Goal: Task Accomplishment & Management: Manage account settings

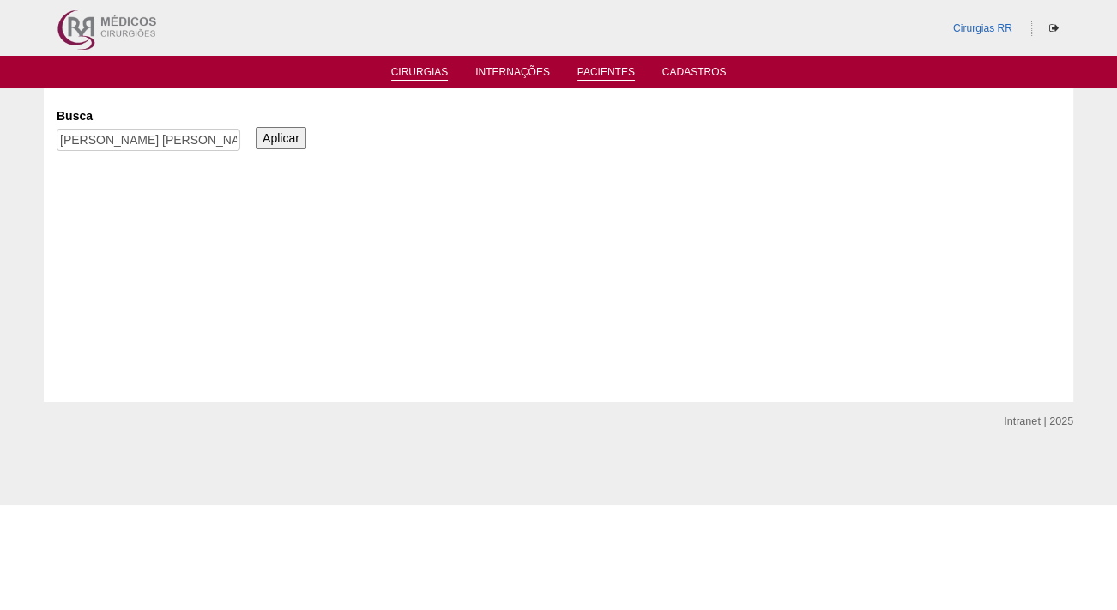
click at [413, 70] on link "Cirurgias" at bounding box center [419, 73] width 57 height 15
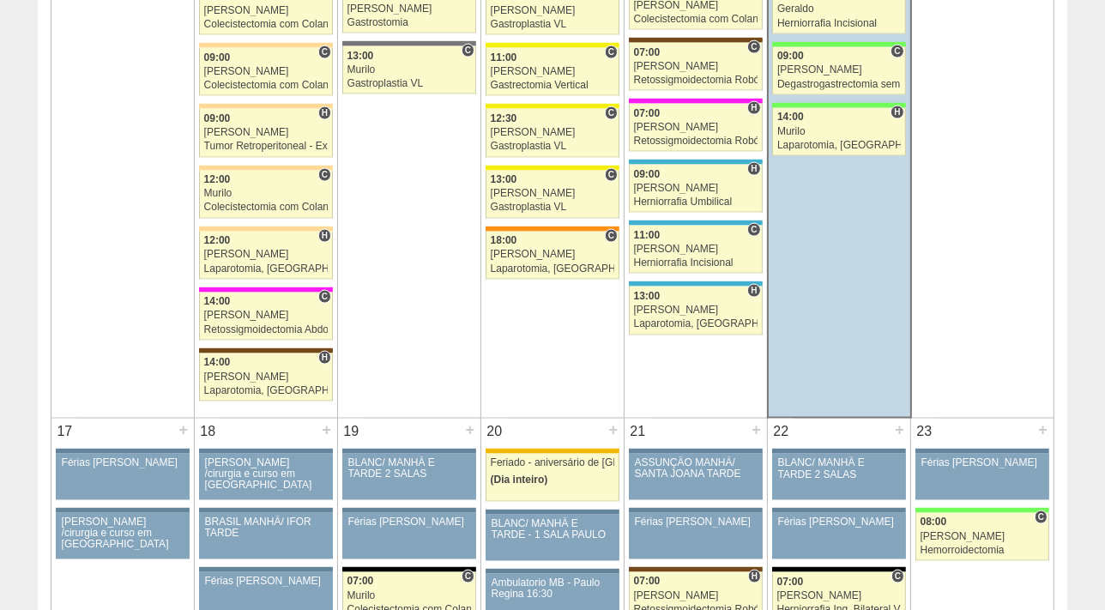
scroll to position [2839, 0]
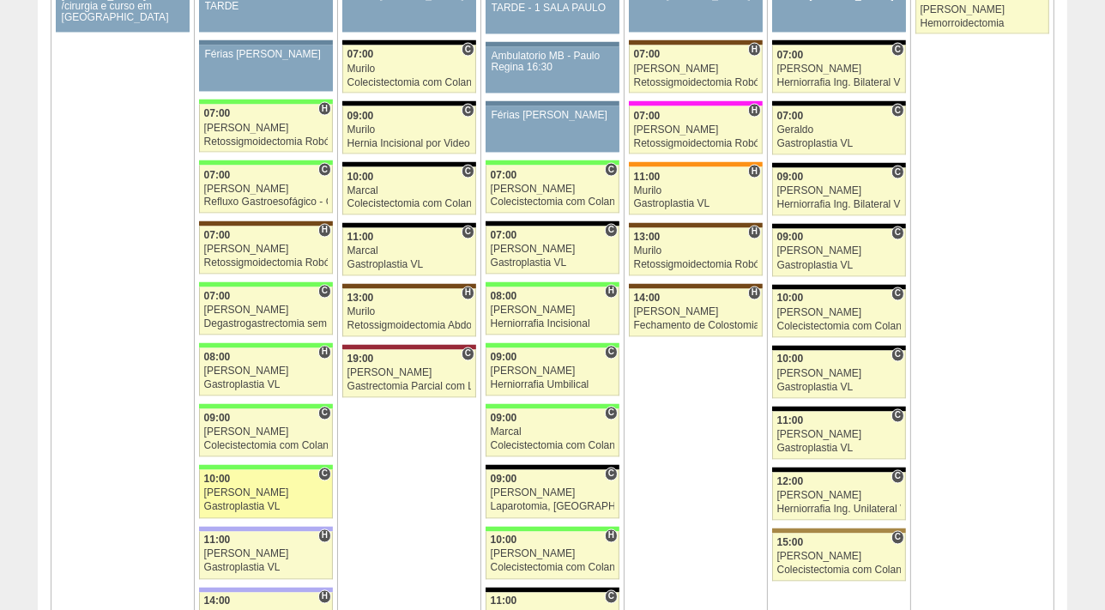
click at [230, 488] on div "[PERSON_NAME]" at bounding box center [266, 493] width 124 height 11
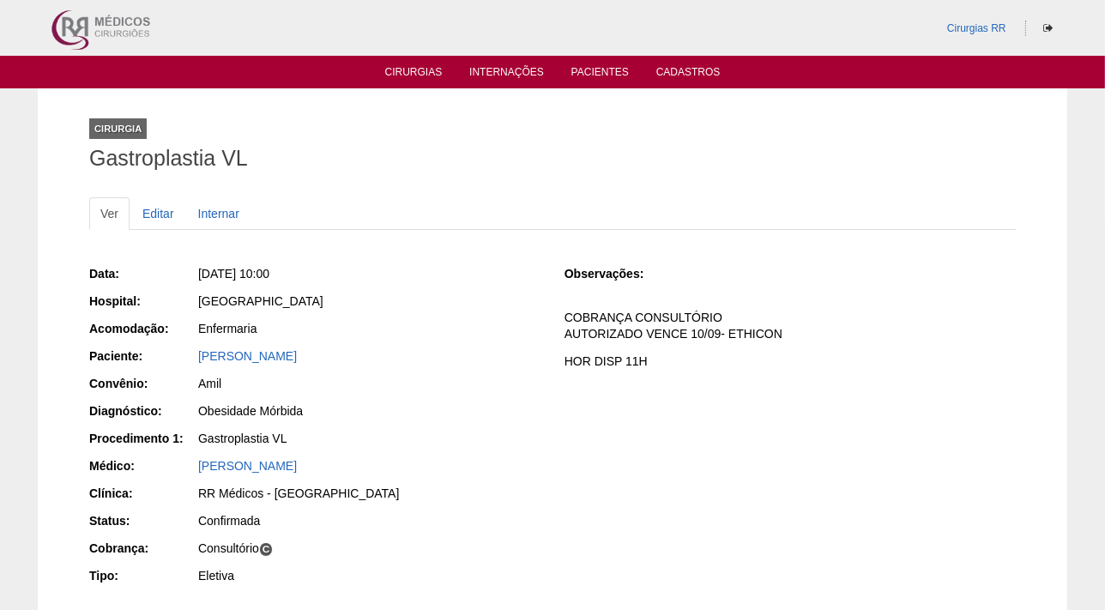
drag, startPoint x: 344, startPoint y: 352, endPoint x: 189, endPoint y: 349, distance: 155.2
click at [189, 349] on div "Paciente: Thais Oliveira de Andrade" at bounding box center [314, 357] width 451 height 21
copy div "Paciente: Thais Oliveira de Andrade"
click at [413, 77] on link "Cirurgias" at bounding box center [413, 73] width 57 height 15
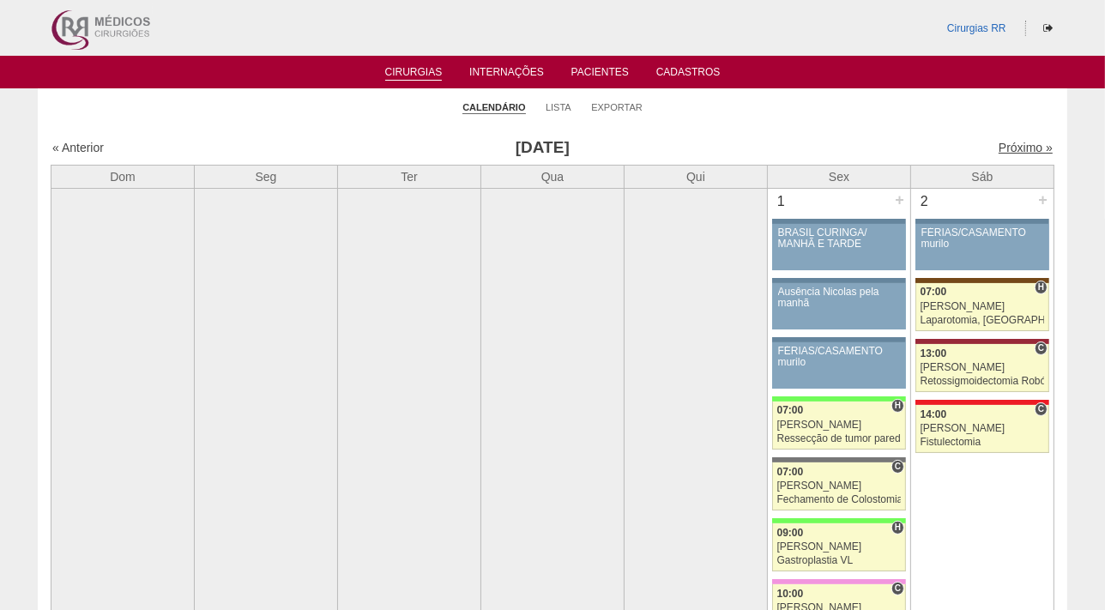
click at [1008, 152] on link "Próximo »" at bounding box center [1025, 148] width 54 height 14
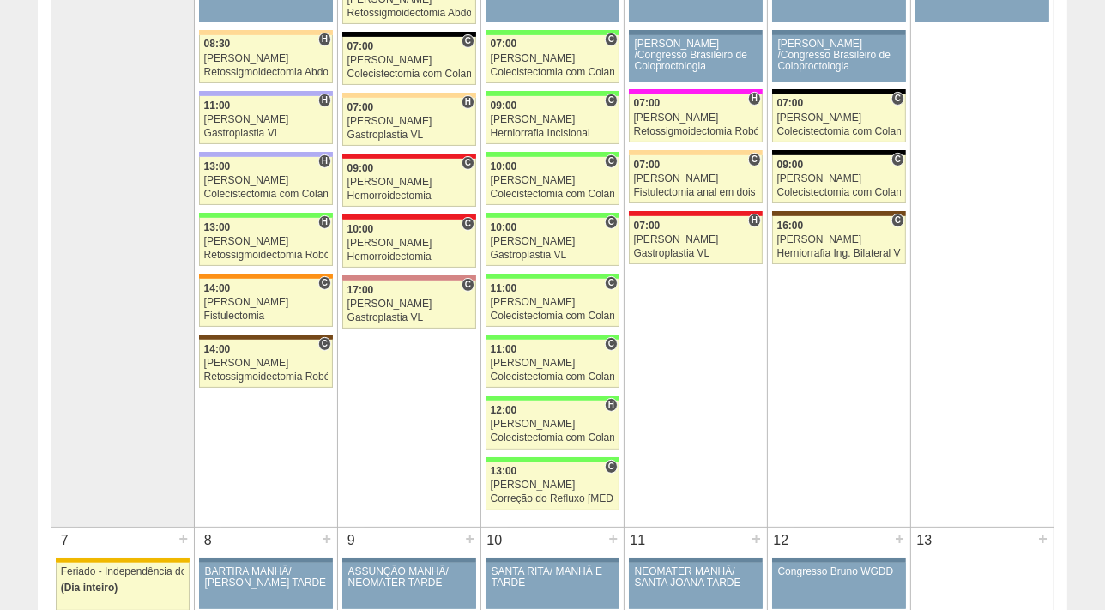
scroll to position [858, 0]
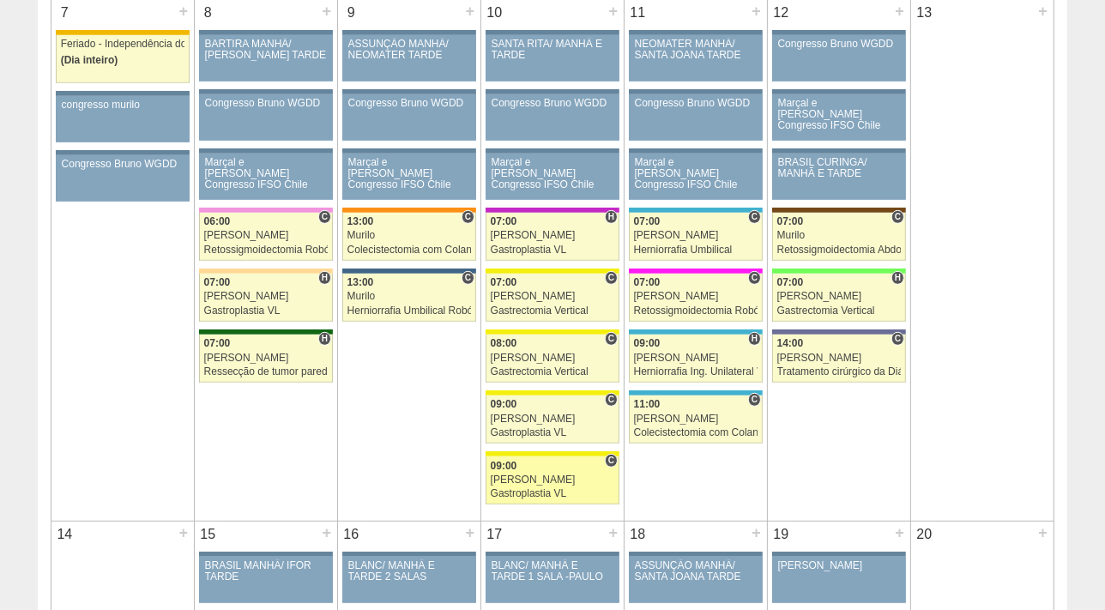
click at [538, 477] on div "[PERSON_NAME]" at bounding box center [553, 479] width 124 height 11
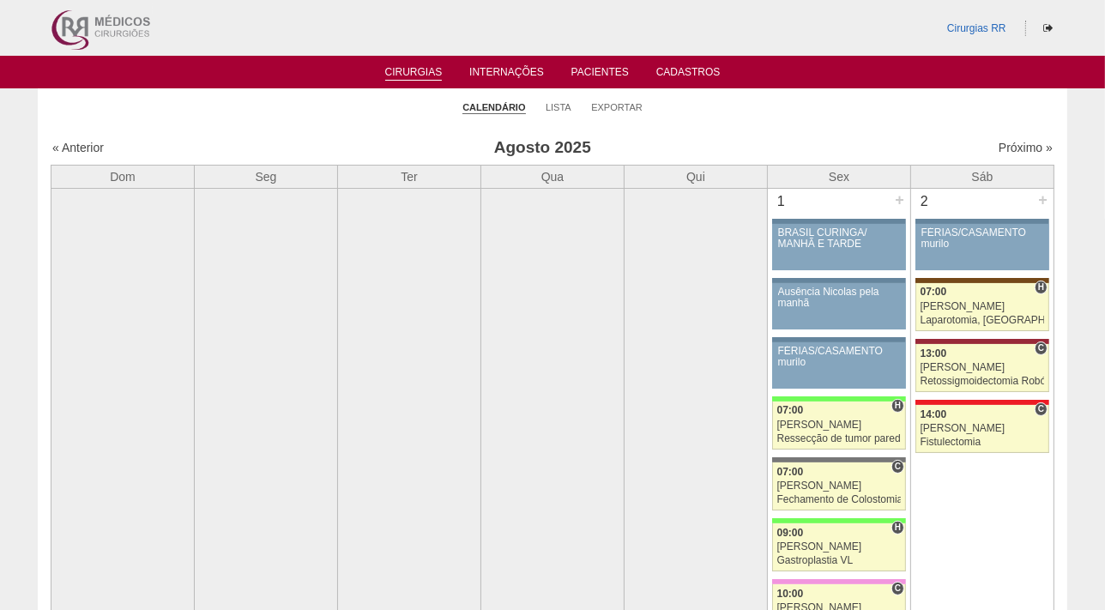
click at [566, 99] on li "Lista" at bounding box center [558, 106] width 26 height 24
click at [562, 102] on link "Lista" at bounding box center [558, 107] width 26 height 13
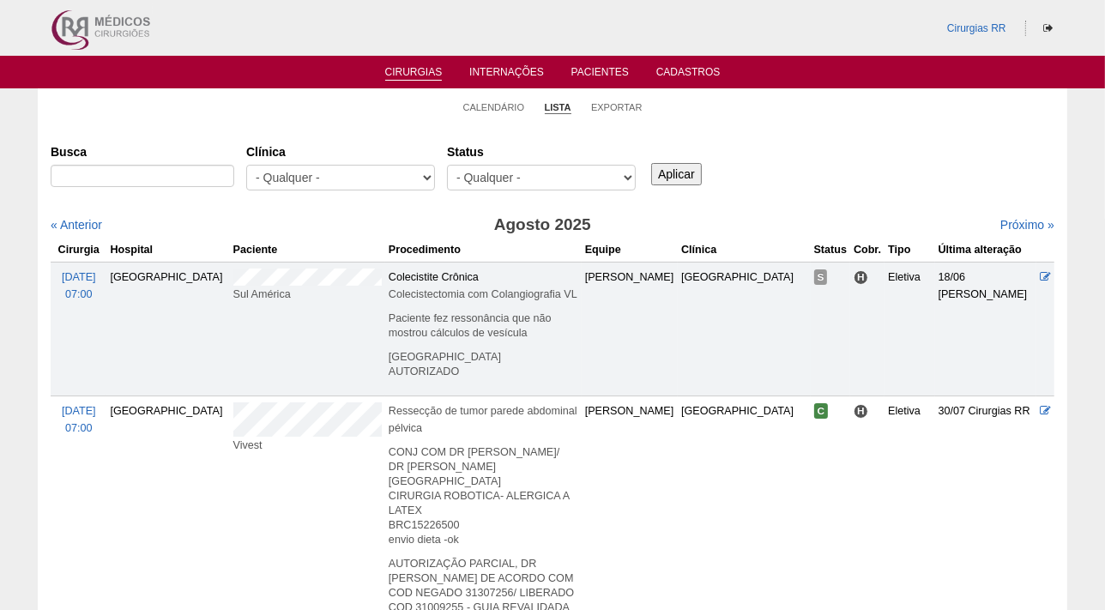
click at [489, 173] on select "- Qualquer - Reservada Confirmada Suspensa Cancelada" at bounding box center [541, 178] width 189 height 26
select select "resr"
click at [447, 165] on select "- Qualquer - Reservada Confirmada Suspensa Cancelada" at bounding box center [541, 178] width 189 height 26
click at [667, 175] on input "Aplicar" at bounding box center [676, 174] width 51 height 22
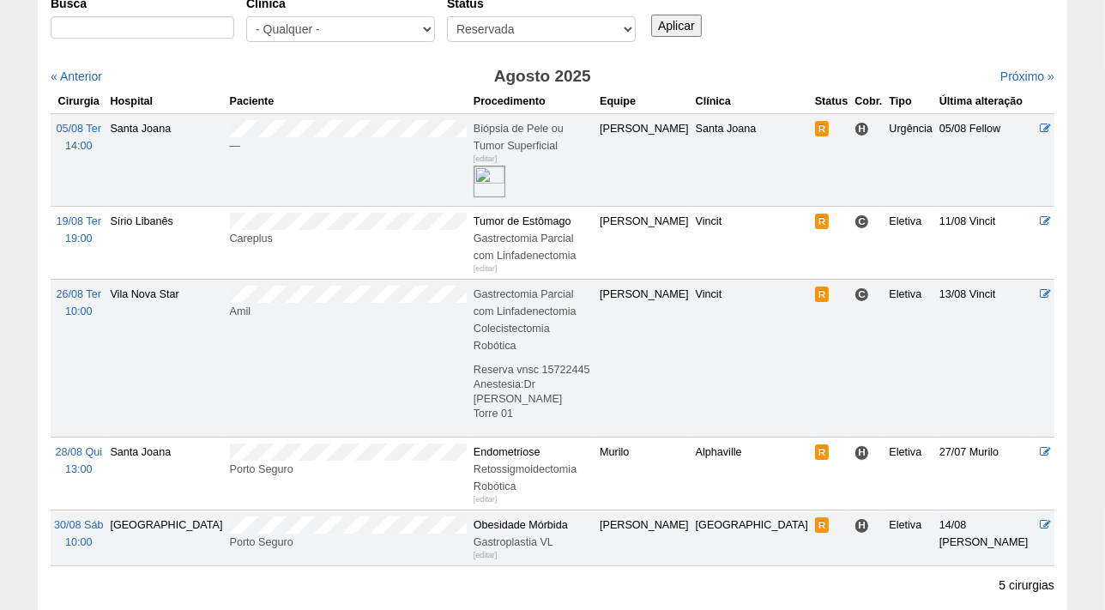
scroll to position [155, 0]
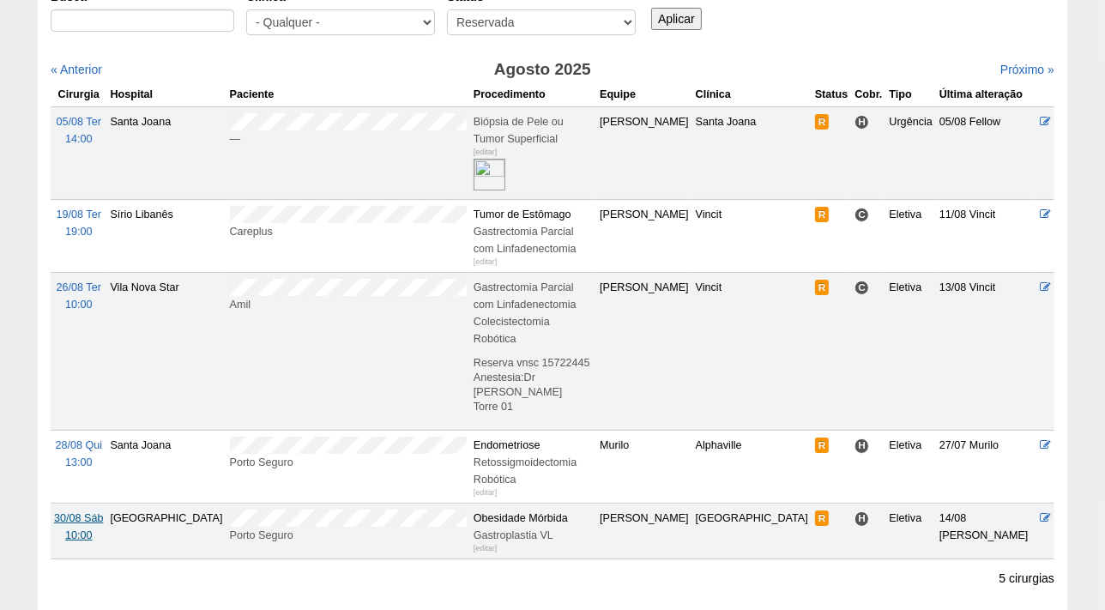
click at [75, 512] on span "30/08 Sáb" at bounding box center [78, 518] width 49 height 12
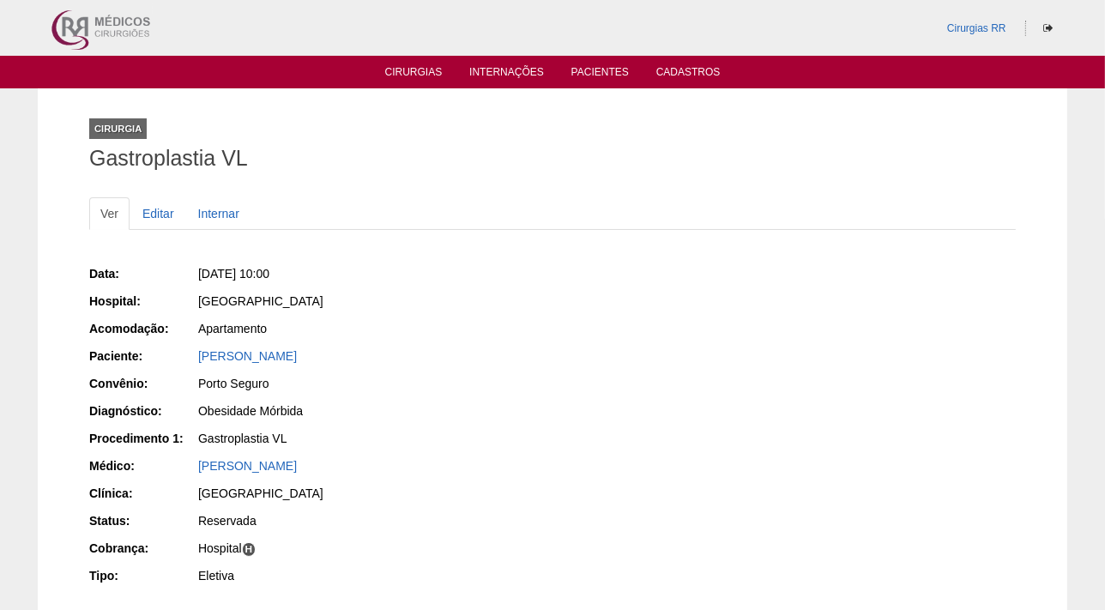
drag, startPoint x: 449, startPoint y: 352, endPoint x: 192, endPoint y: 354, distance: 257.3
click at [192, 354] on div "Paciente: Agnes Demetrio de Medeiros Bueno" at bounding box center [314, 357] width 451 height 21
copy div "Paciente: Agnes Demetrio de Medeiros Bueno"
drag, startPoint x: 360, startPoint y: 275, endPoint x: 227, endPoint y: 269, distance: 133.1
click at [227, 269] on div "Sáb, 30/08/2025 - 10:00" at bounding box center [369, 273] width 342 height 17
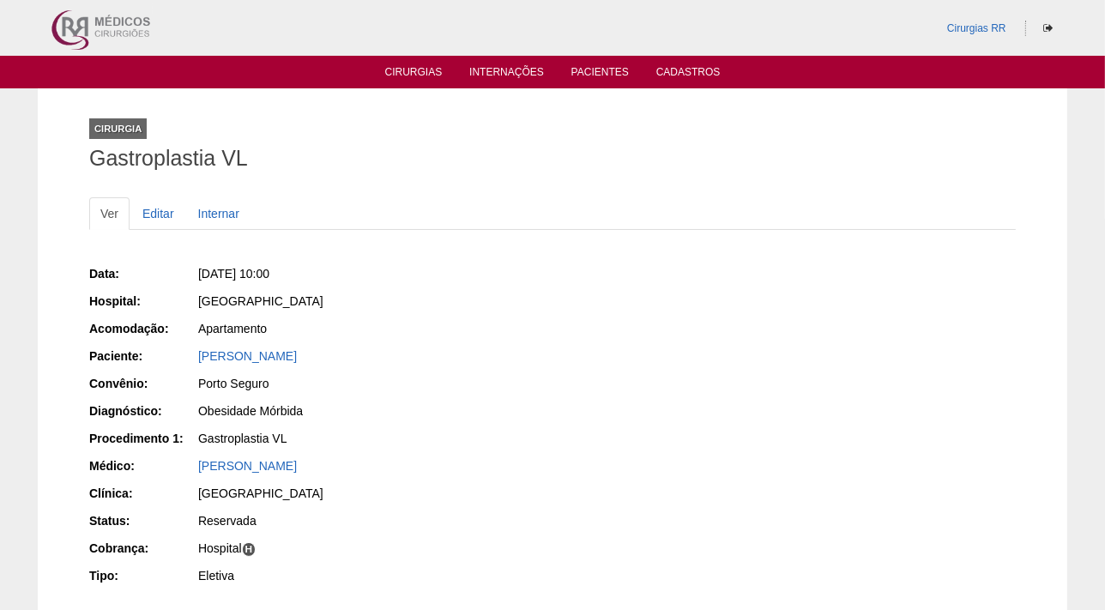
copy span "30/08/2025 - 10:00"
click at [160, 214] on link "Editar" at bounding box center [158, 213] width 54 height 33
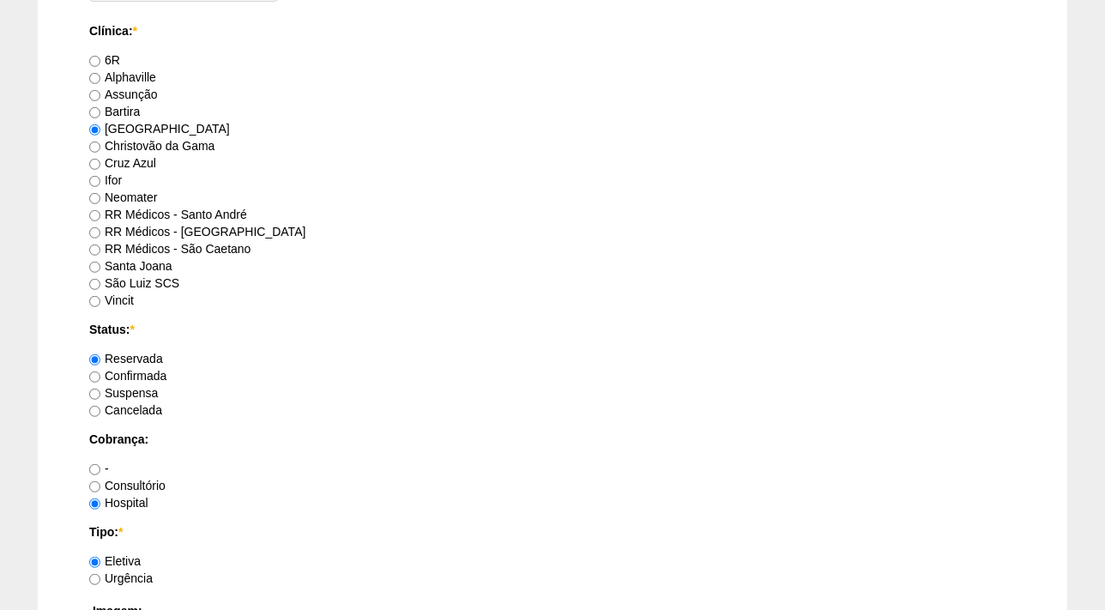
scroll to position [1154, 0]
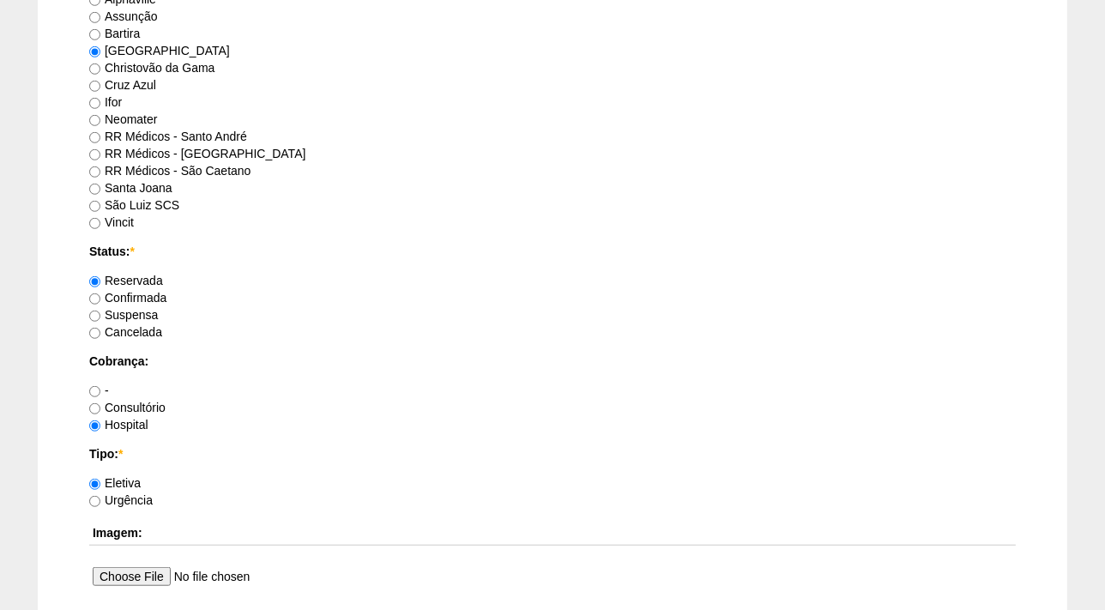
click at [126, 297] on label "Confirmada" at bounding box center [127, 298] width 77 height 14
click at [100, 297] on input "Confirmada" at bounding box center [94, 298] width 11 height 11
radio input "true"
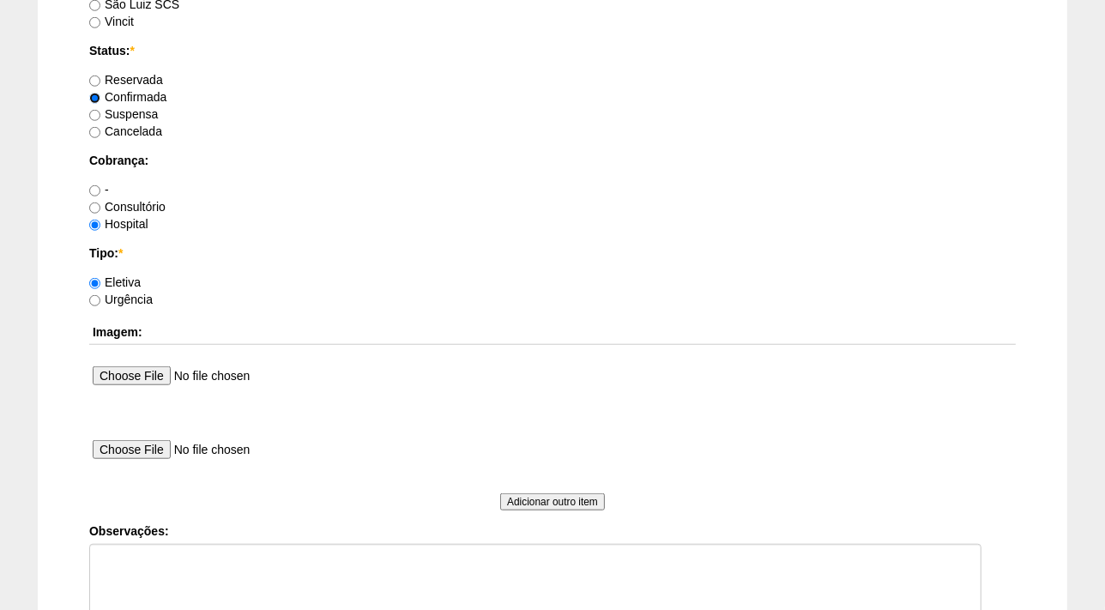
scroll to position [1598, 0]
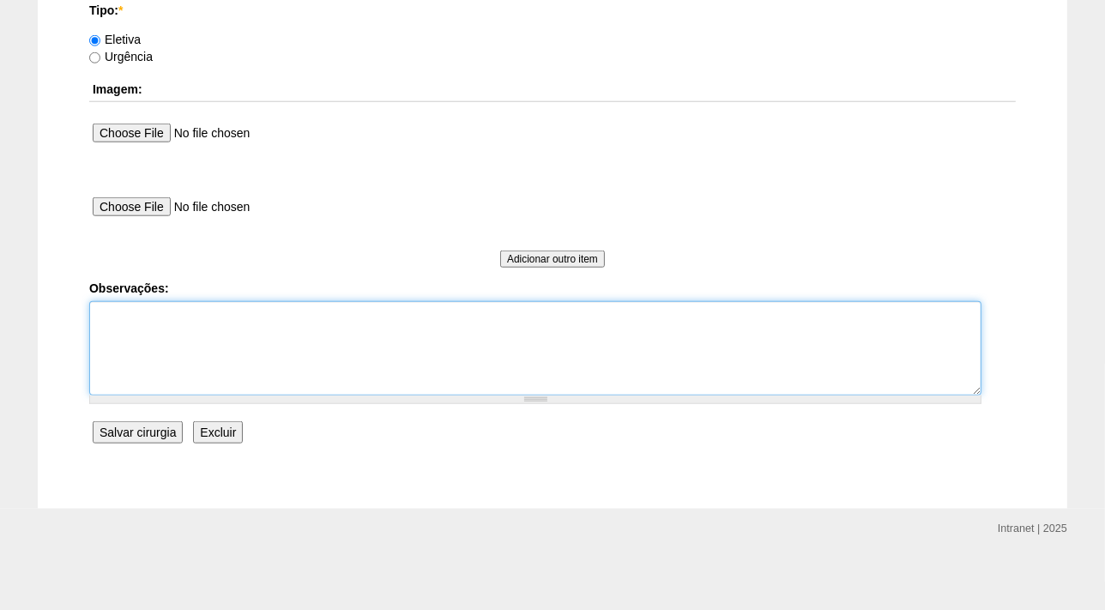
click at [117, 326] on textarea "Observações:" at bounding box center [535, 348] width 892 height 94
type textarea "f"
type textarea "FATURADA HOSPITAL AUTORIZADA"
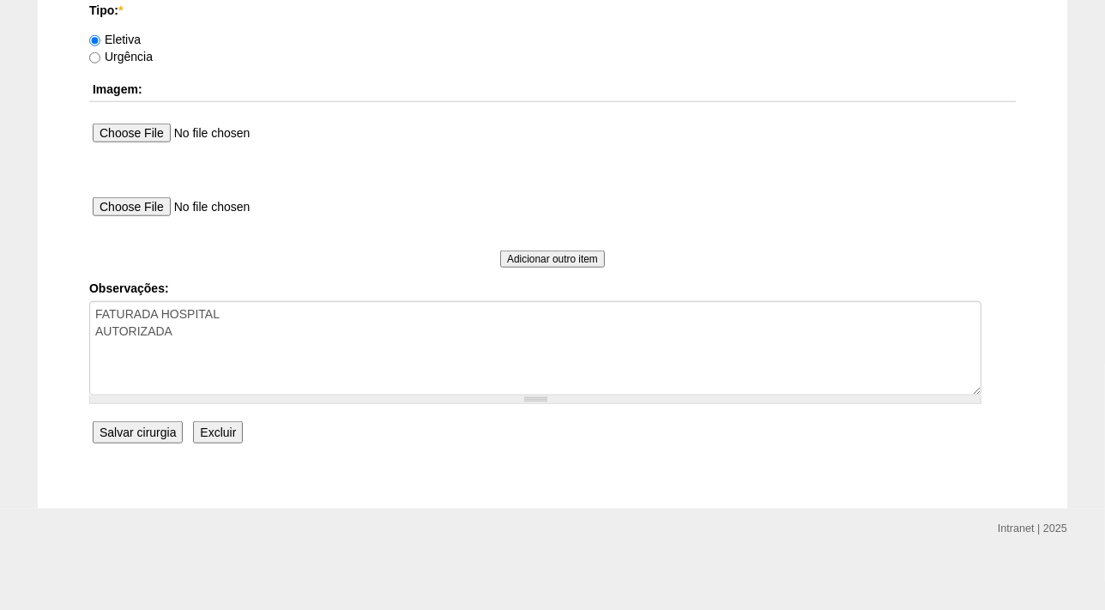
click at [149, 427] on input "Salvar cirurgia" at bounding box center [138, 432] width 90 height 22
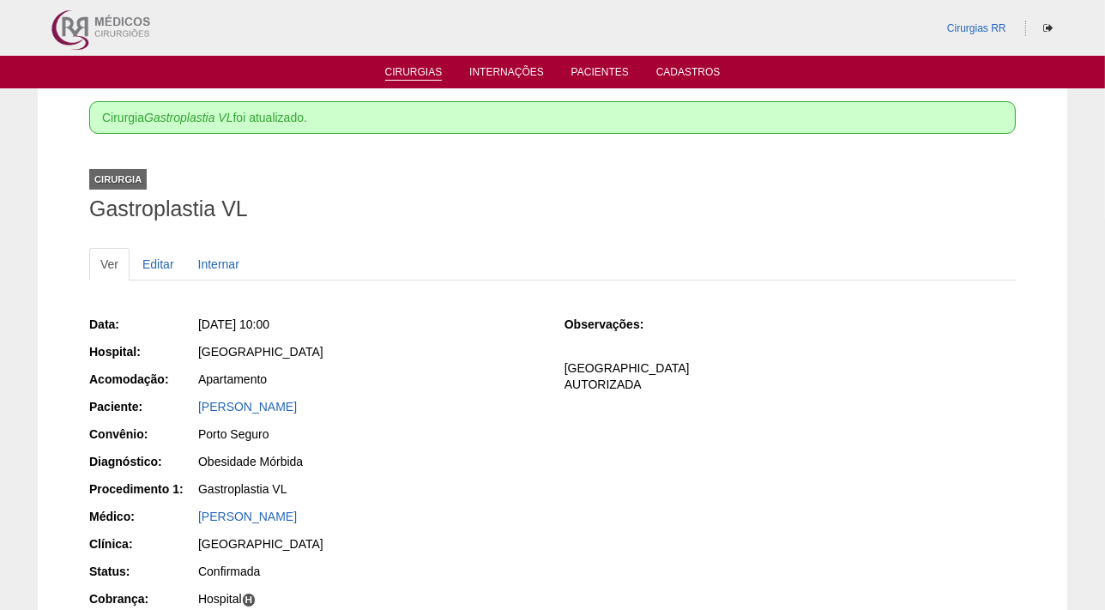
click at [424, 73] on link "Cirurgias" at bounding box center [413, 73] width 57 height 15
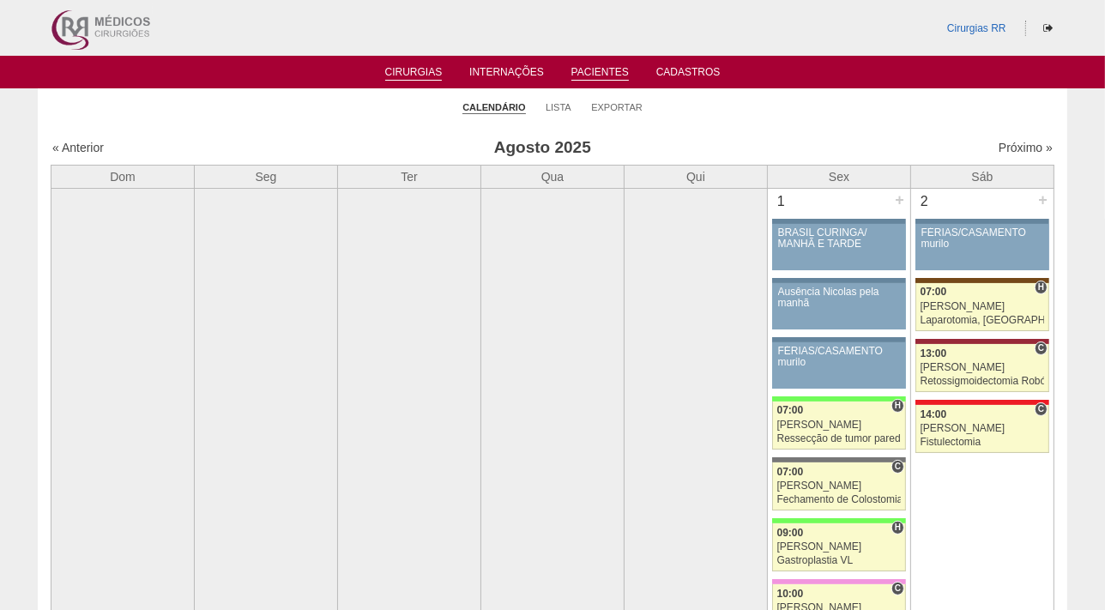
click at [594, 73] on link "Pacientes" at bounding box center [599, 73] width 57 height 15
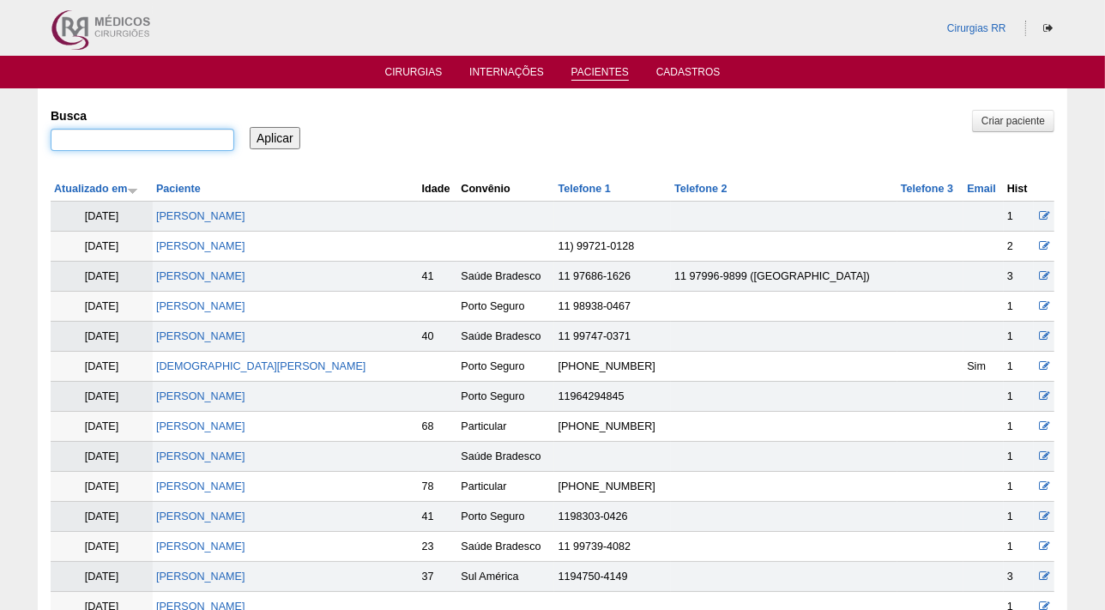
click at [140, 143] on input "Busca" at bounding box center [143, 140] width 184 height 22
paste input "[PERSON_NAME]"
type input "[PERSON_NAME]"
click at [274, 142] on input "Aplicar" at bounding box center [275, 138] width 51 height 22
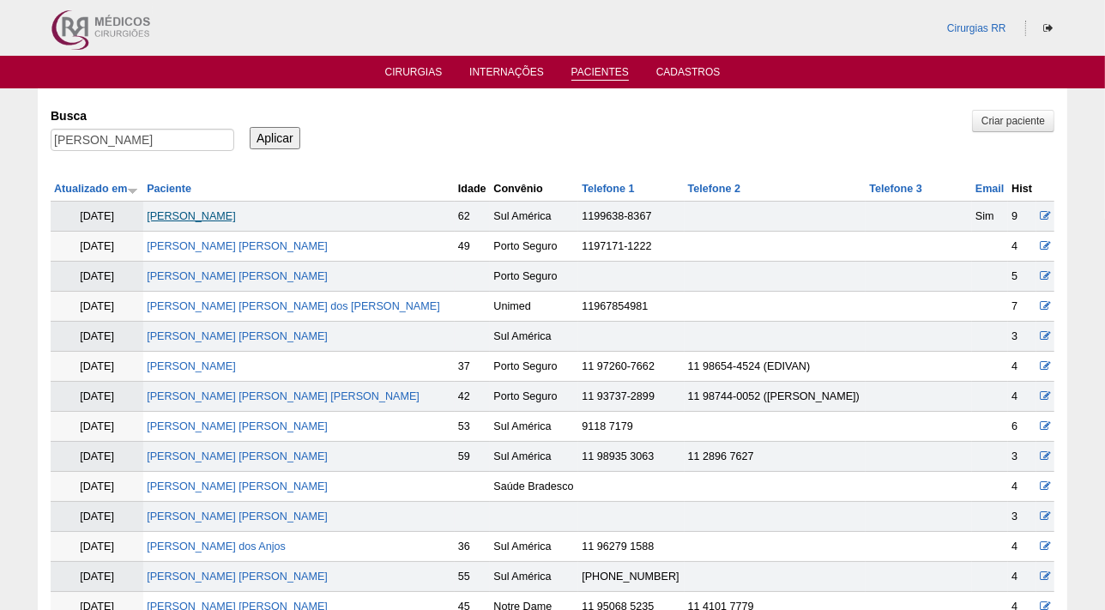
click at [234, 218] on link "[PERSON_NAME]" at bounding box center [191, 216] width 89 height 12
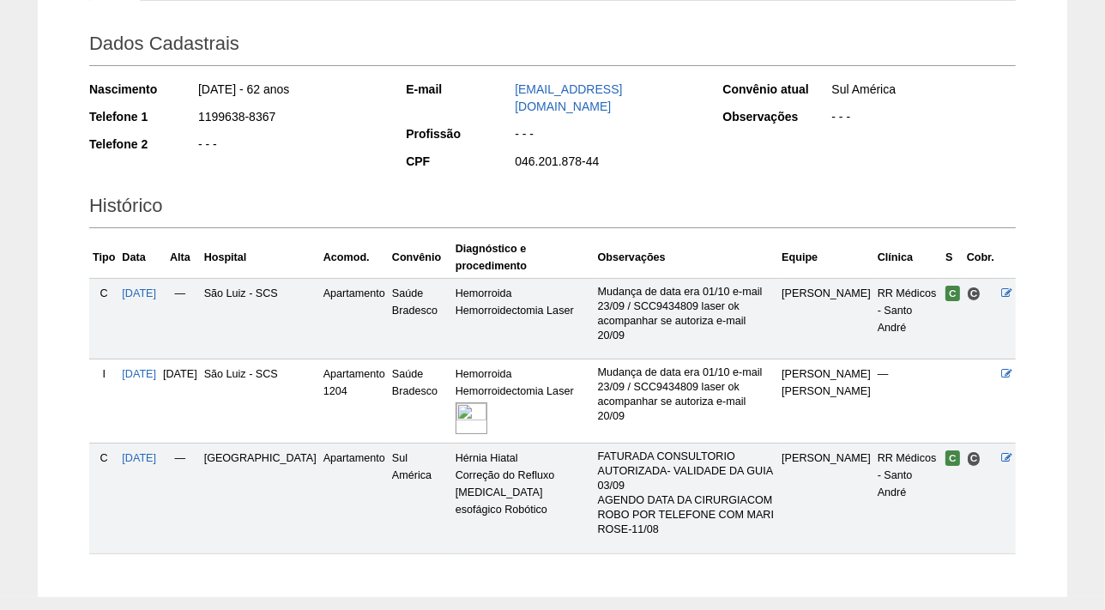
scroll to position [263, 0]
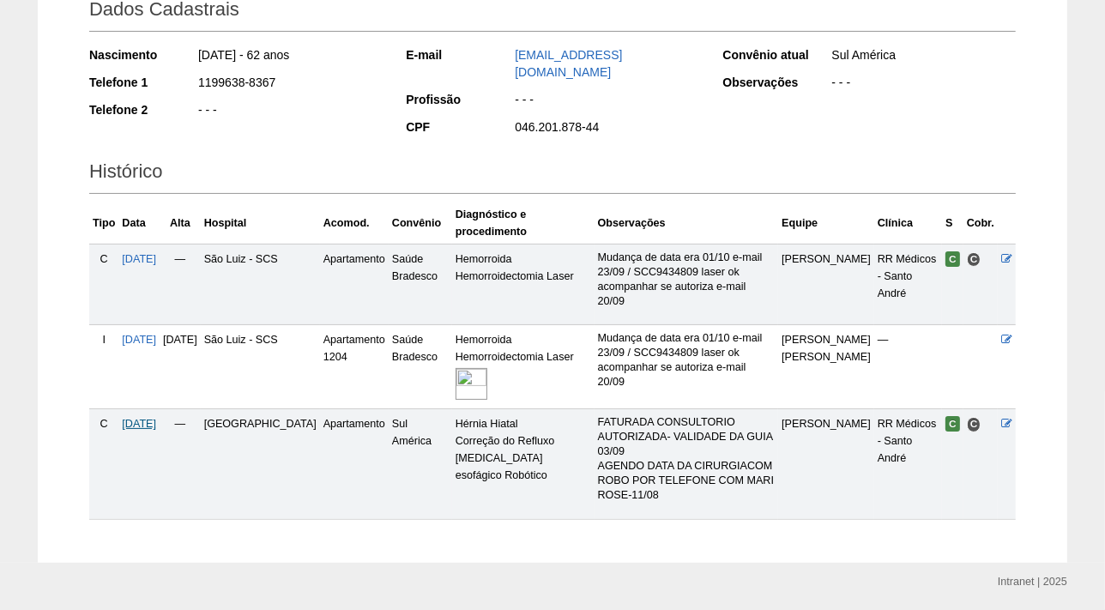
click at [150, 418] on span "03/09/2025" at bounding box center [139, 424] width 34 height 12
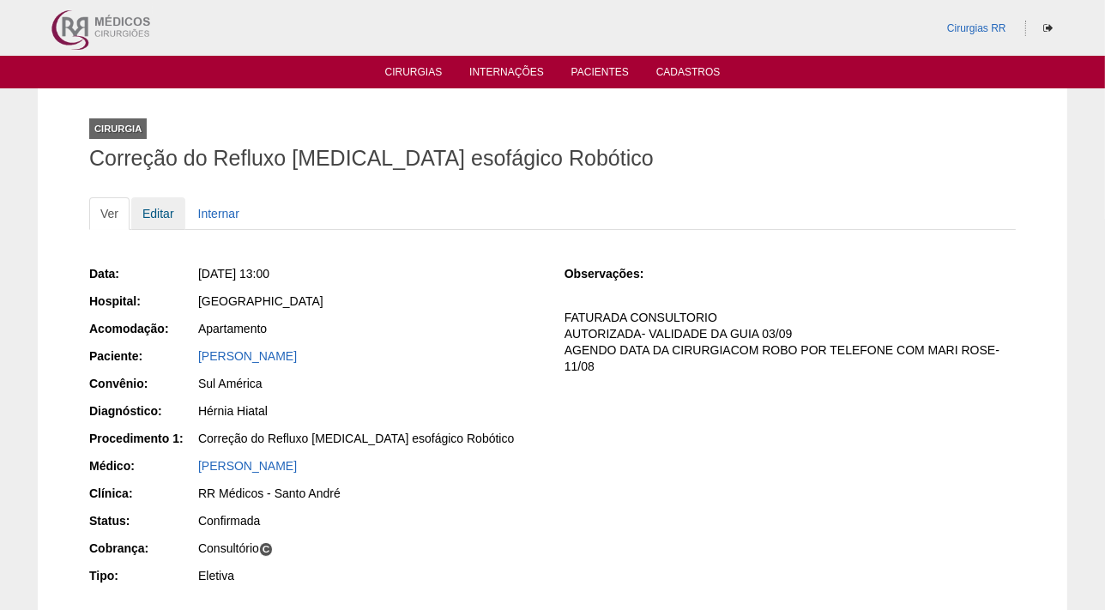
click at [151, 214] on link "Editar" at bounding box center [158, 213] width 54 height 33
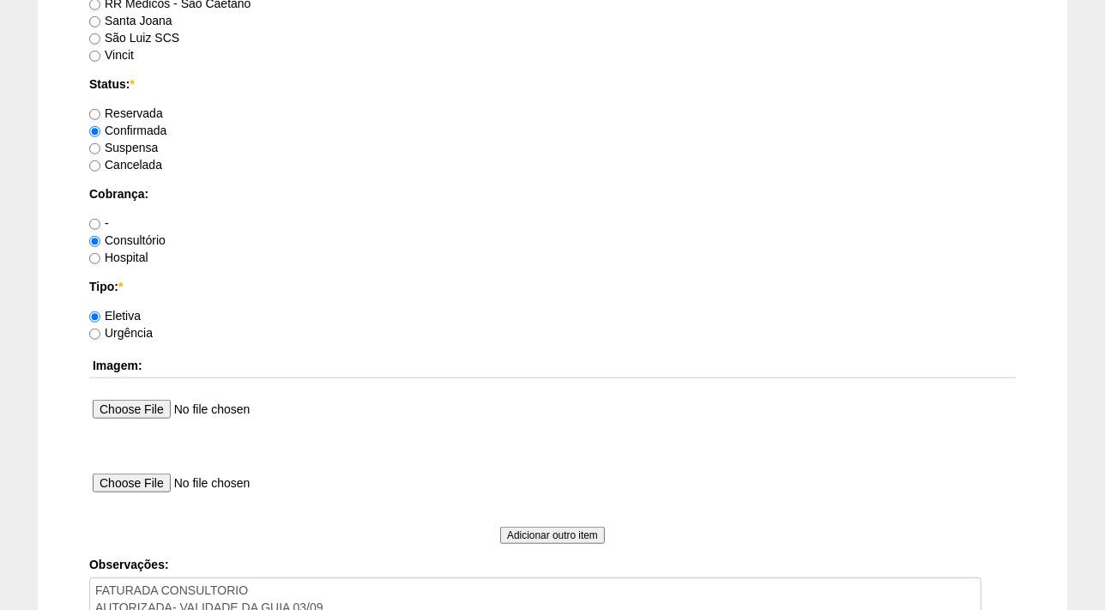
scroll to position [1436, 0]
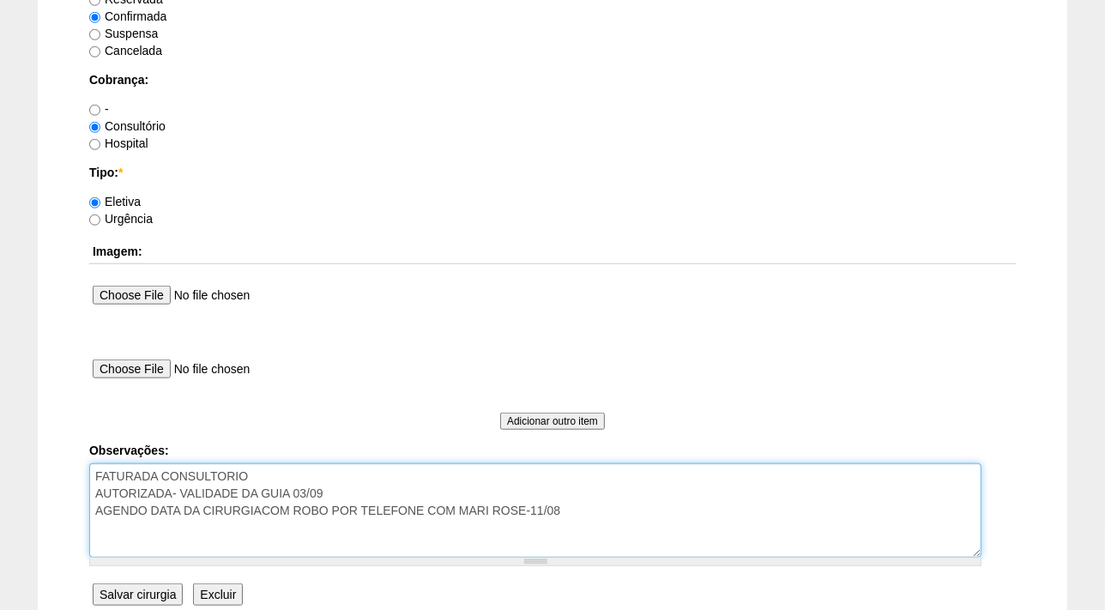
click at [261, 506] on textarea "FATURADA CONSULTORIO AUTORIZADA- VALIDADE DA GUIA 03/09 AGENDO DATA DA CIRURGIA…" at bounding box center [535, 510] width 892 height 94
type textarea "FATURADA CONSULTORIO AUTORIZADA- VALIDADE DA GUIA 03/09 AGENDO DATA DA CIRURGIA…"
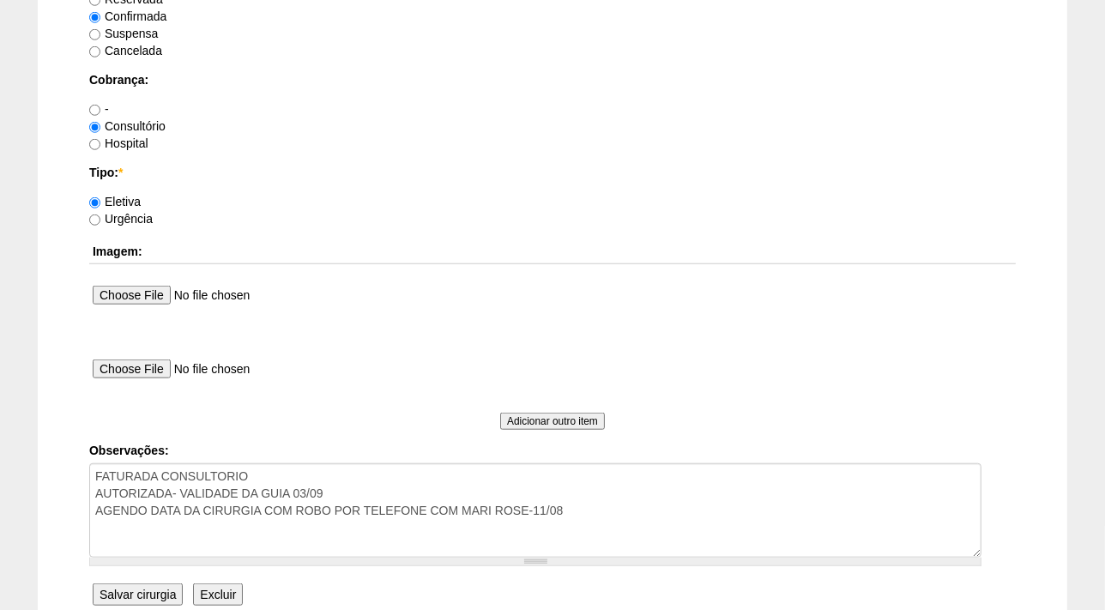
click at [146, 597] on input "Salvar cirurgia" at bounding box center [138, 594] width 90 height 22
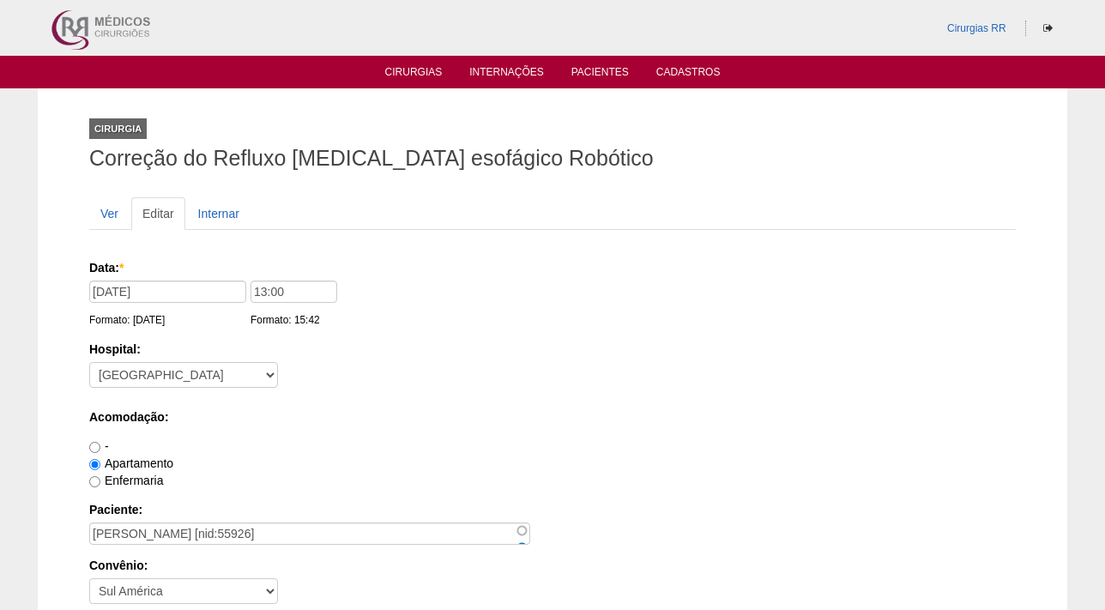
scroll to position [1436, 0]
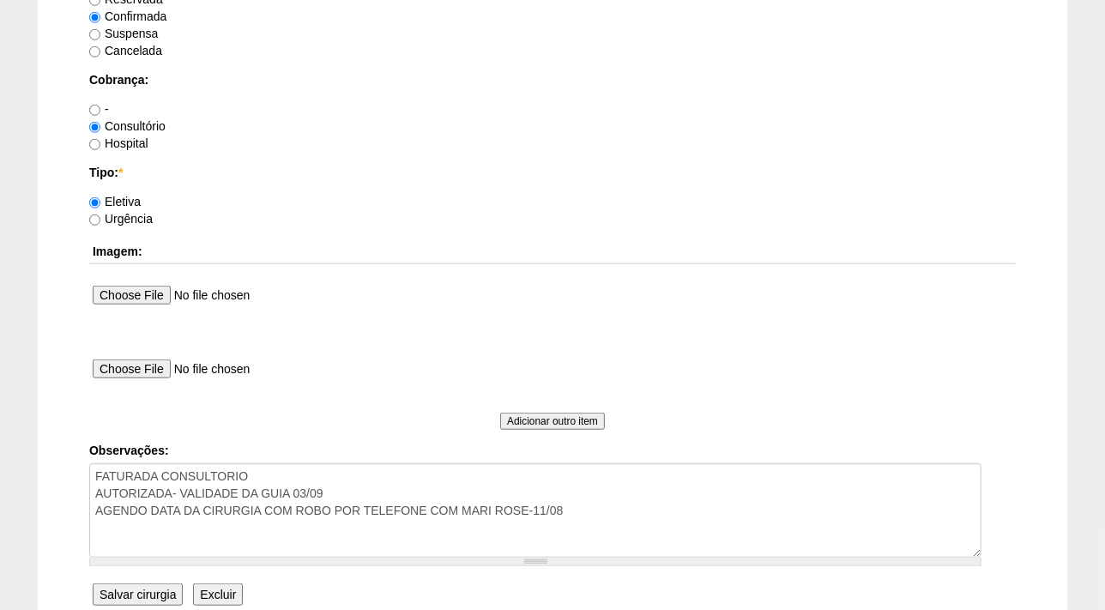
click at [147, 587] on input "Salvar cirurgia" at bounding box center [138, 594] width 90 height 22
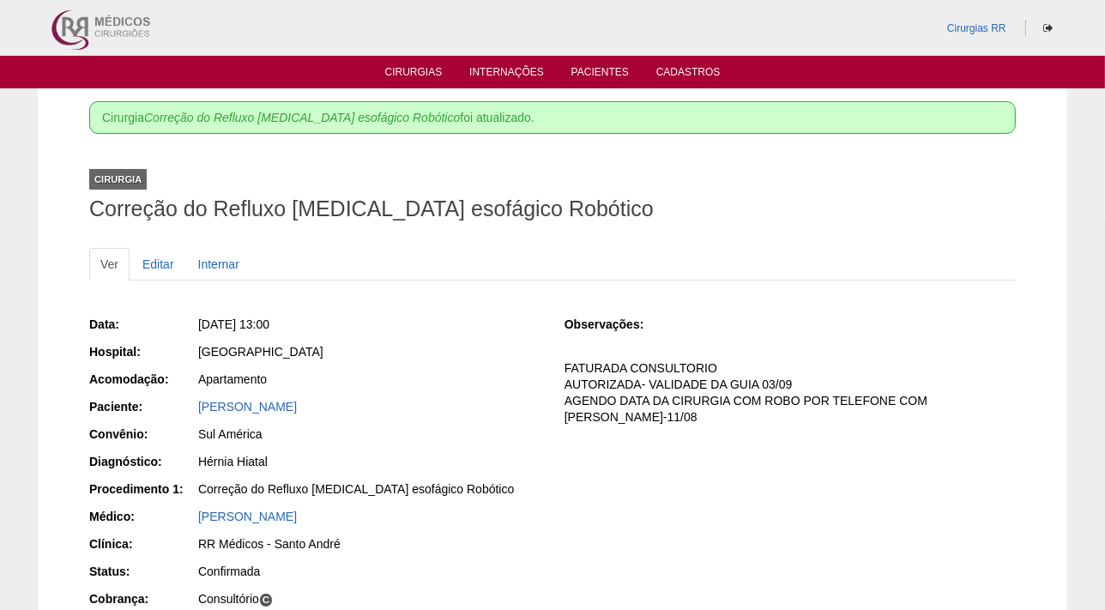
click at [419, 64] on ul "Cirurgias Internações Pacientes Cadastros" at bounding box center [552, 72] width 1105 height 33
click at [417, 72] on link "Cirurgias" at bounding box center [413, 73] width 57 height 15
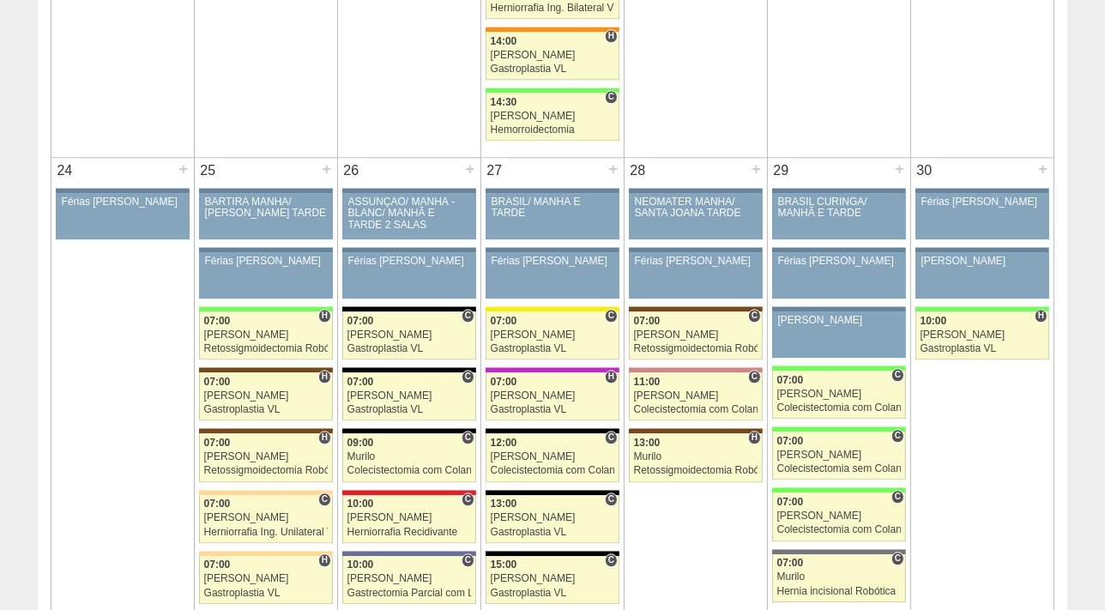
scroll to position [3776, 0]
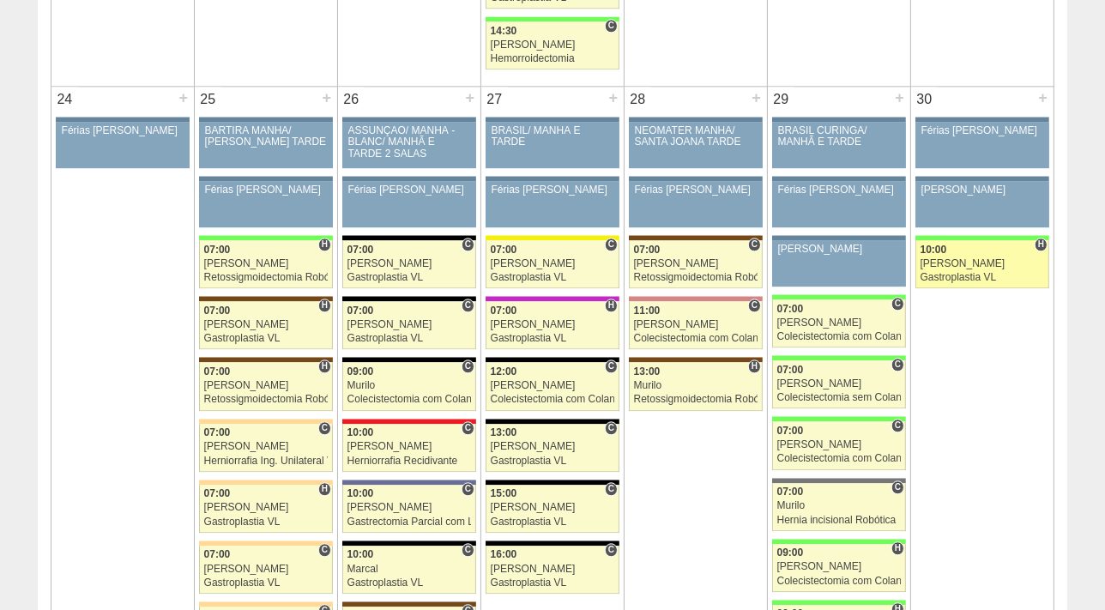
click at [952, 272] on div "Gastroplastia VL" at bounding box center [982, 277] width 124 height 11
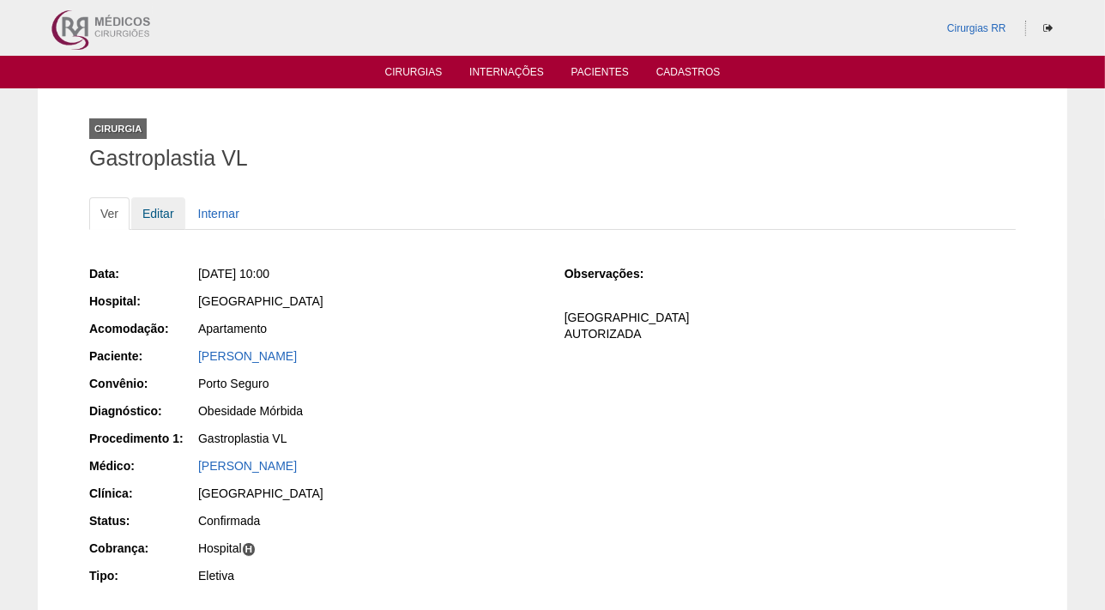
click at [157, 213] on link "Editar" at bounding box center [158, 213] width 54 height 33
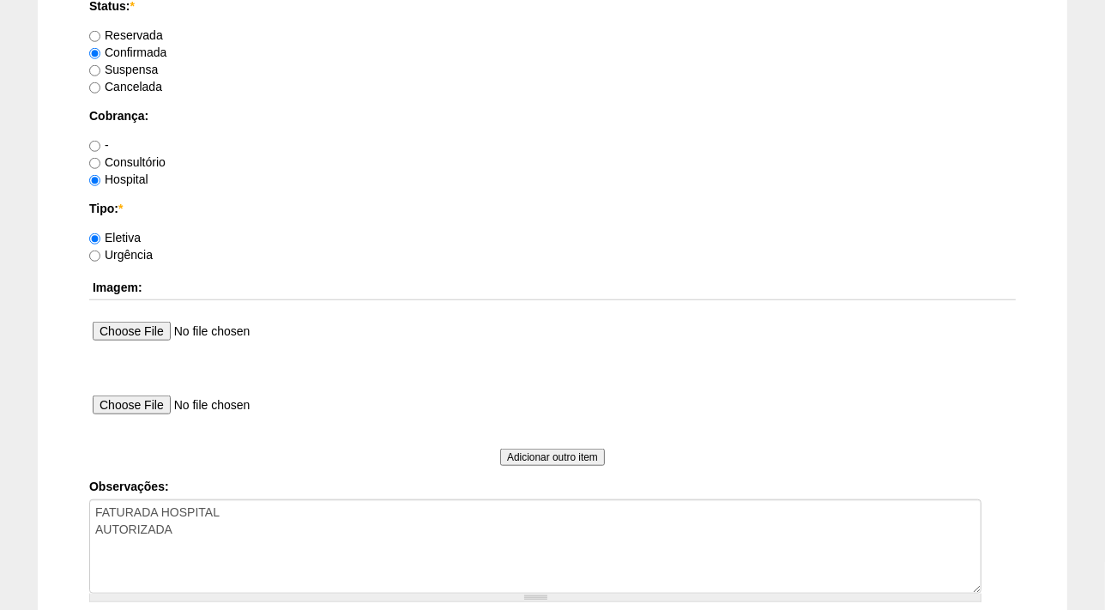
scroll to position [1406, 0]
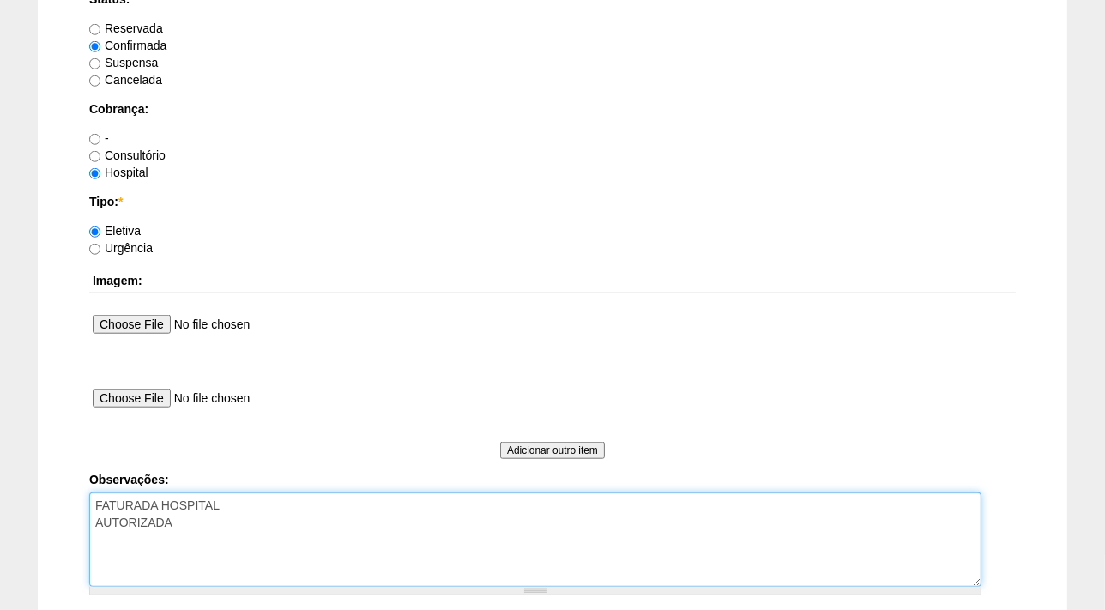
click at [230, 523] on textarea "FATURADA HOSPITAL AUTORIZADA" at bounding box center [535, 539] width 892 height 94
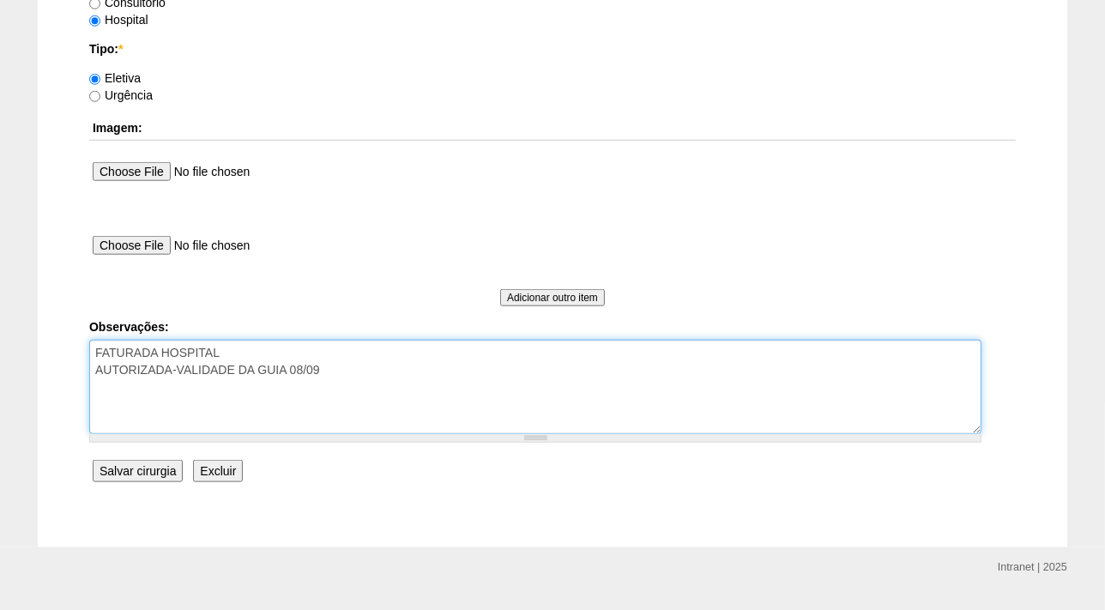
scroll to position [1520, 0]
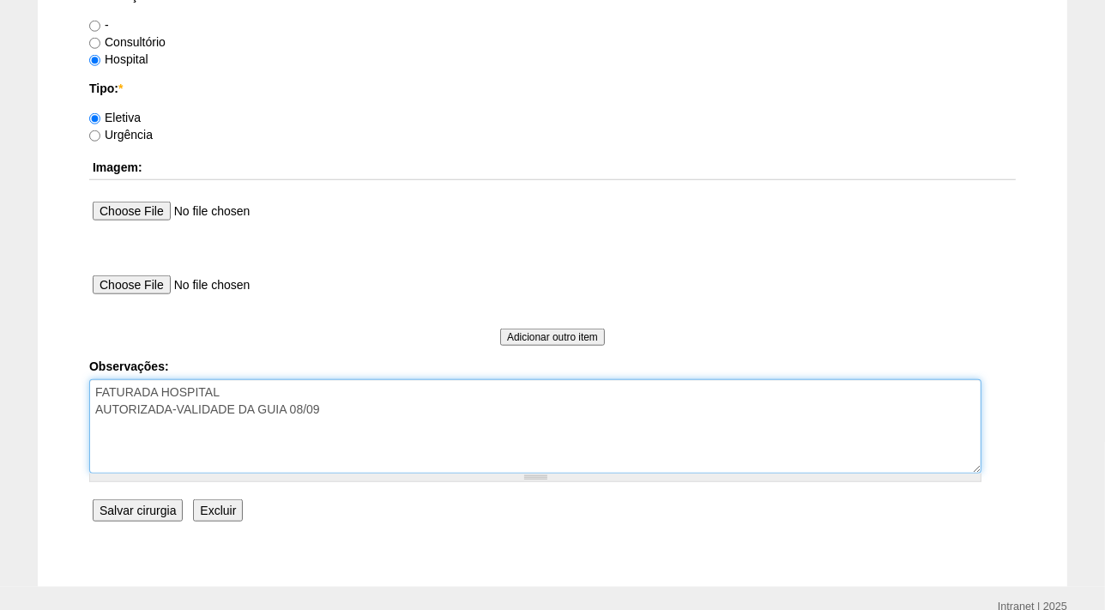
type textarea "FATURADA HOSPITAL AUTORIZADA-VALIDADE DA GUIA 08/09"
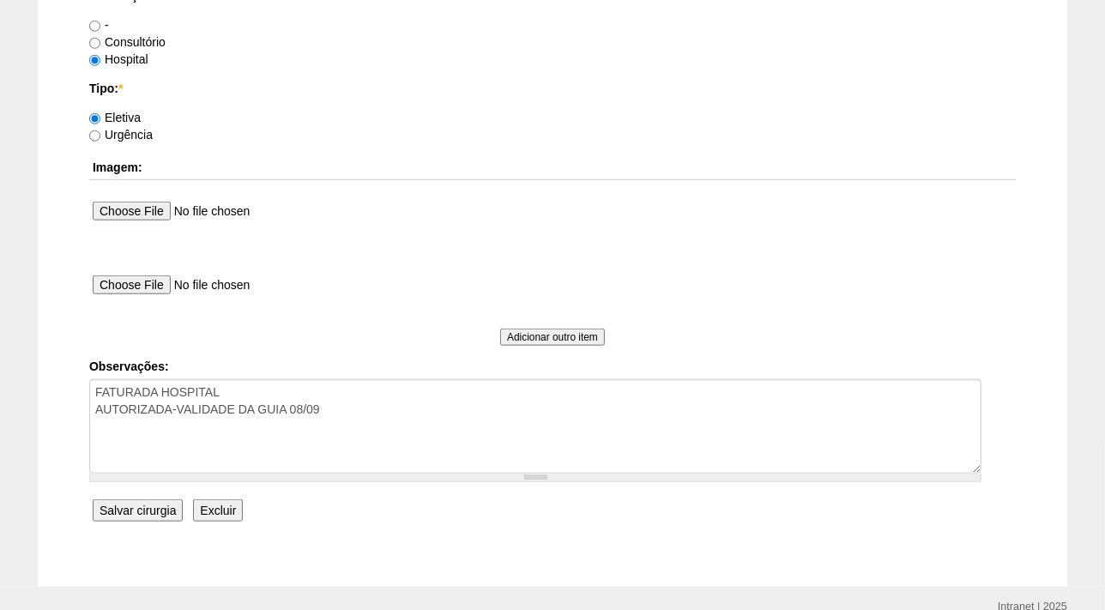
click at [109, 505] on input "Salvar cirurgia" at bounding box center [138, 510] width 90 height 22
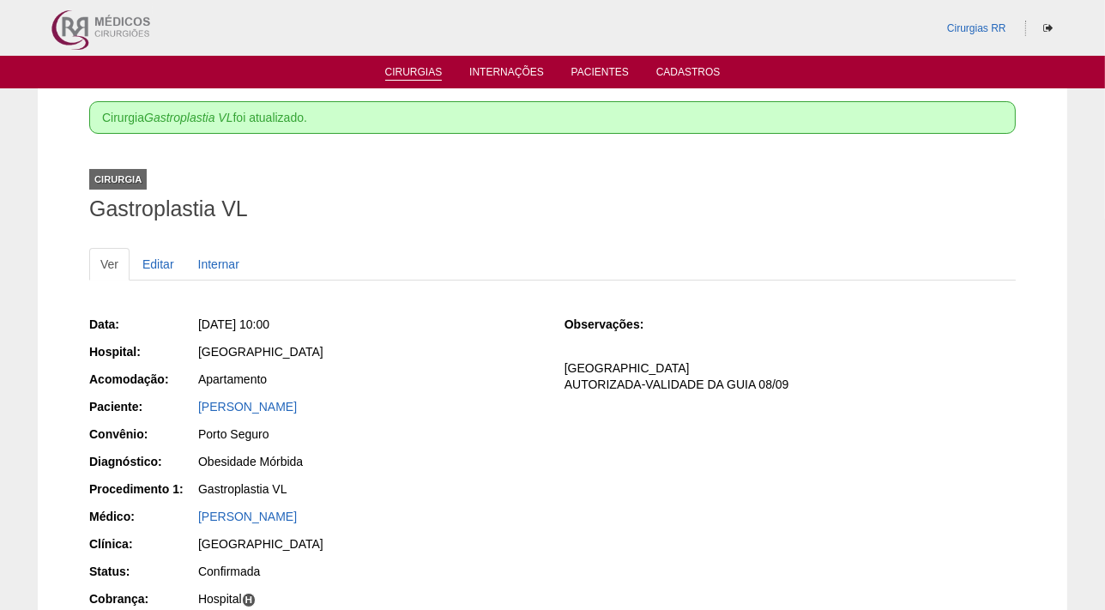
click at [403, 79] on link "Cirurgias" at bounding box center [413, 73] width 57 height 15
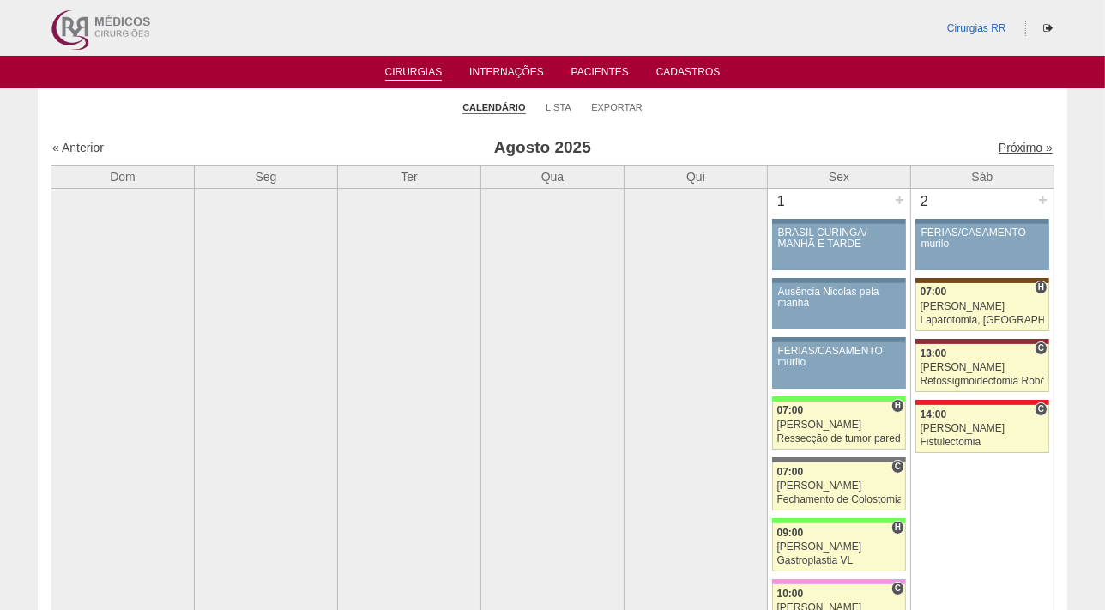
click at [1010, 147] on link "Próximo »" at bounding box center [1025, 148] width 54 height 14
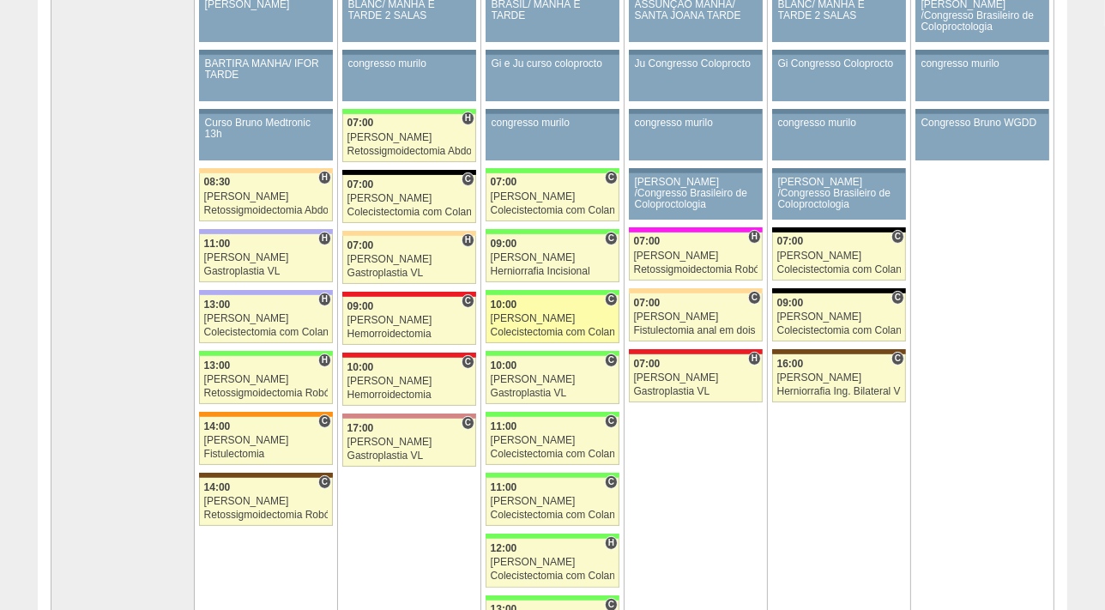
scroll to position [233, 0]
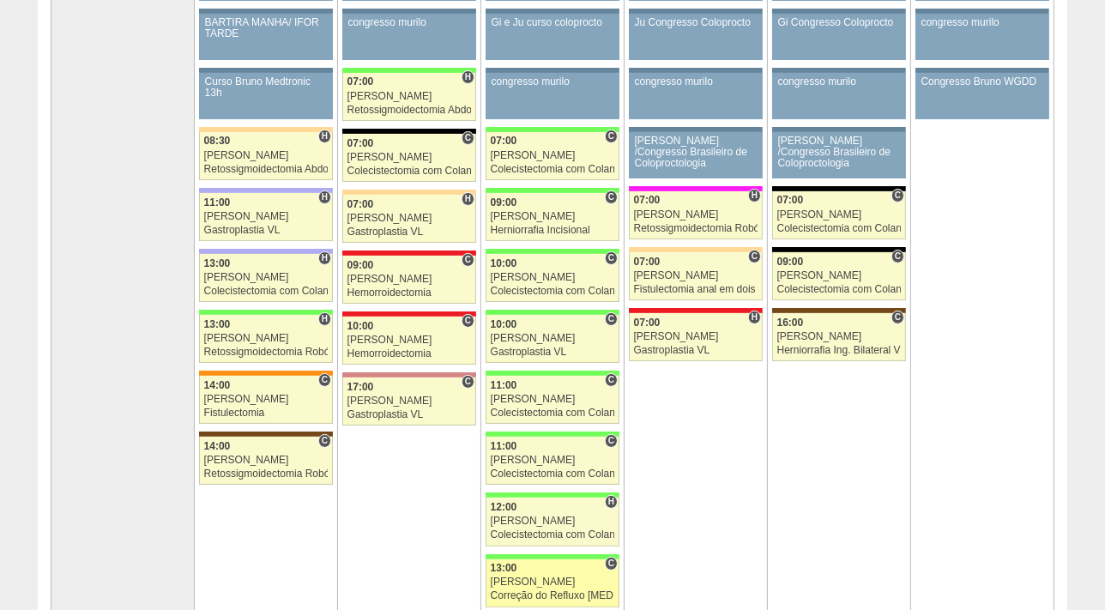
click at [532, 580] on div "Paulo Regina" at bounding box center [553, 581] width 124 height 11
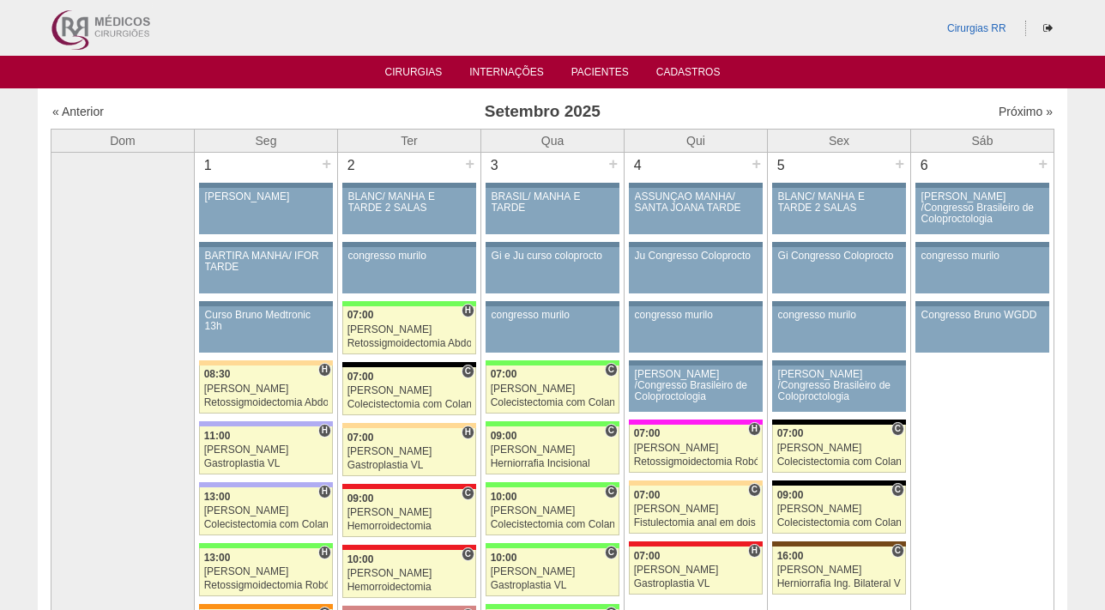
scroll to position [233, 0]
click at [73, 111] on link "« Anterior" at bounding box center [77, 112] width 51 height 14
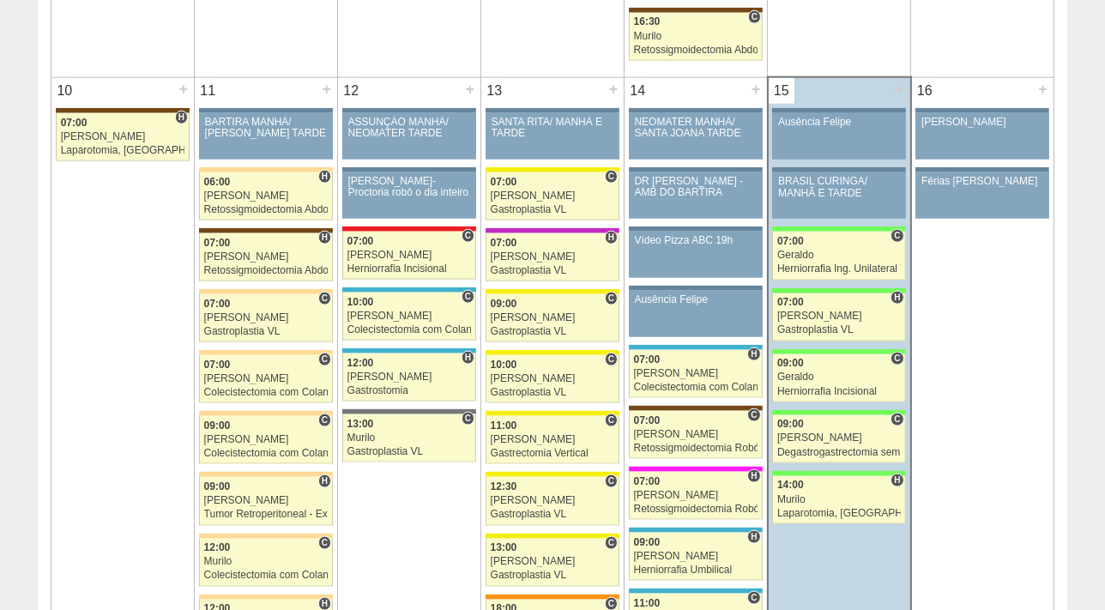
scroll to position [1947, 0]
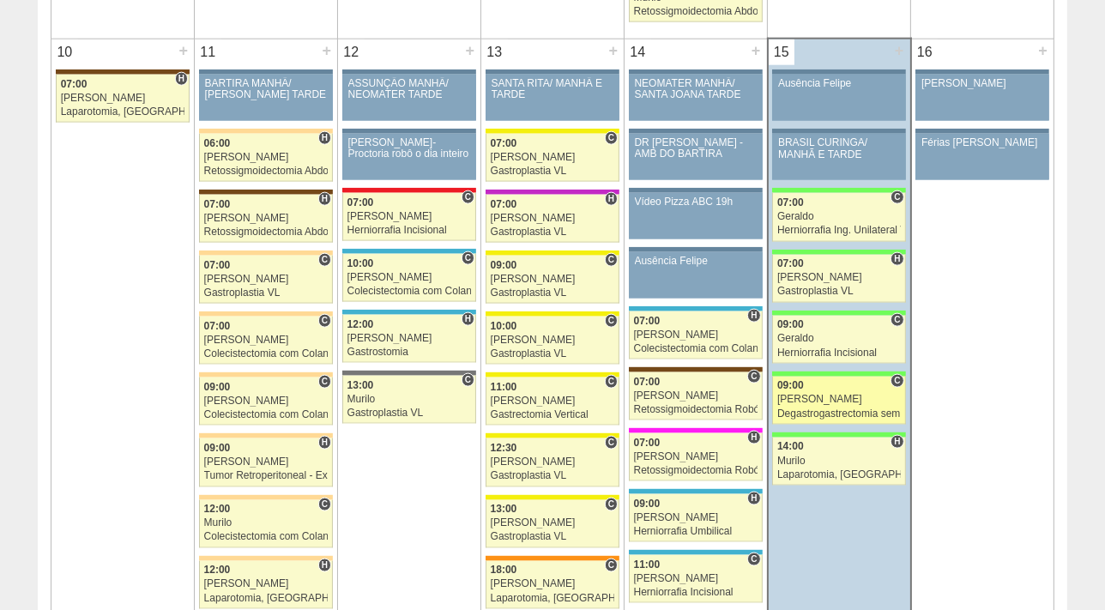
click at [808, 394] on div "[PERSON_NAME]" at bounding box center [838, 399] width 123 height 11
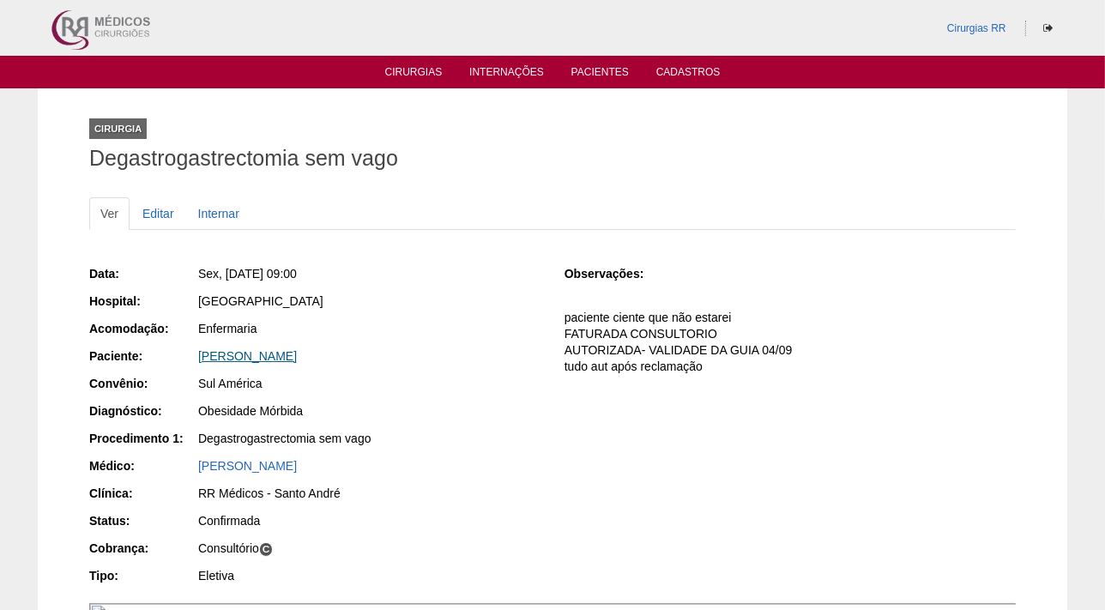
click at [297, 351] on link "[PERSON_NAME]" at bounding box center [247, 356] width 99 height 14
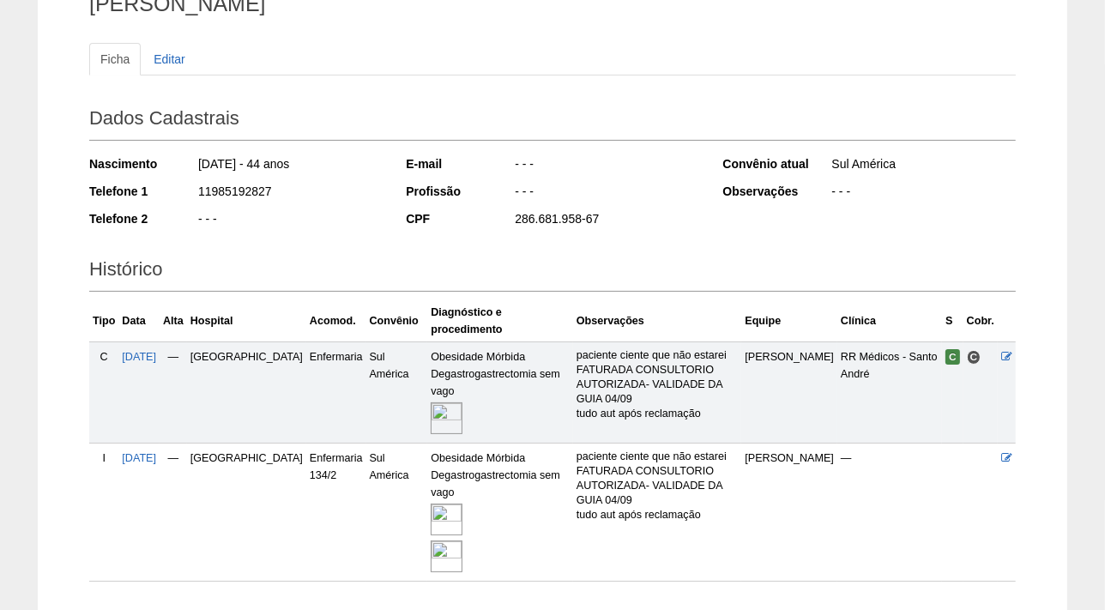
scroll to position [155, 0]
click at [430, 503] on img at bounding box center [446, 519] width 32 height 32
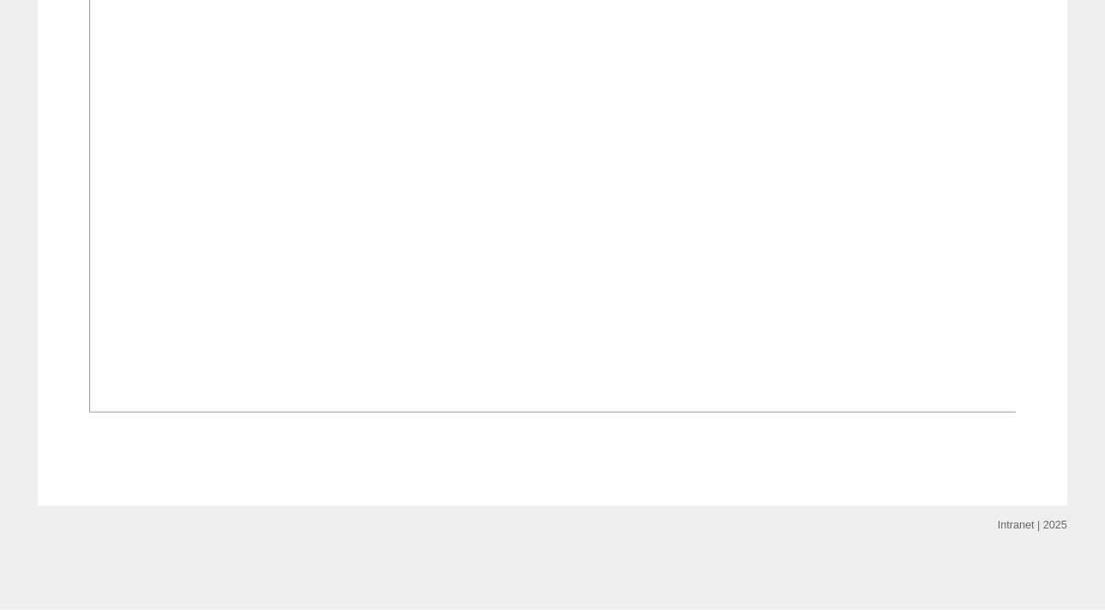
scroll to position [1118, 0]
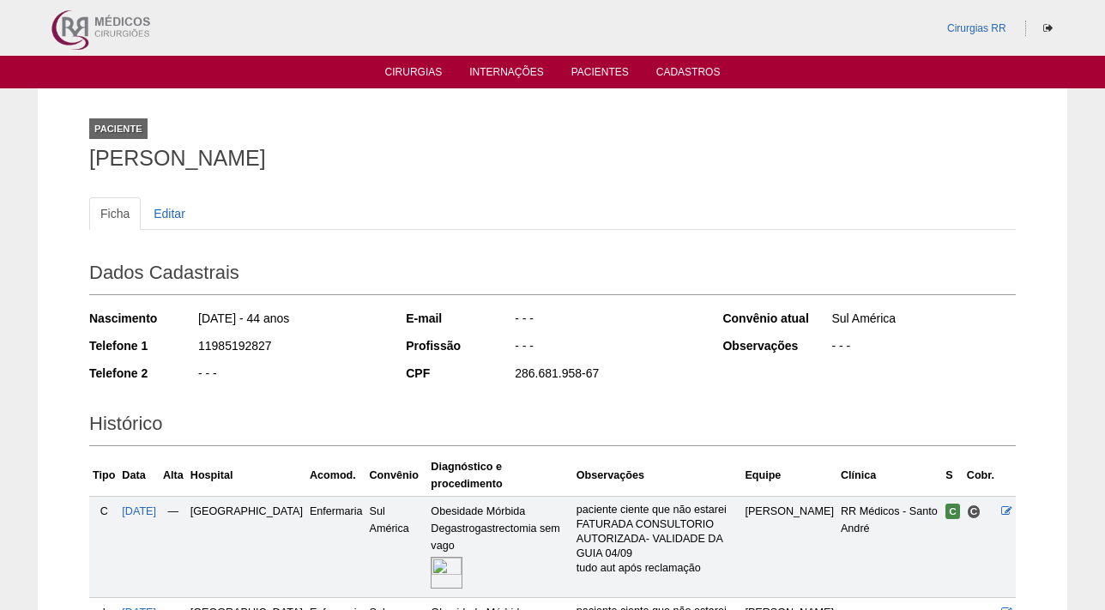
scroll to position [157, 0]
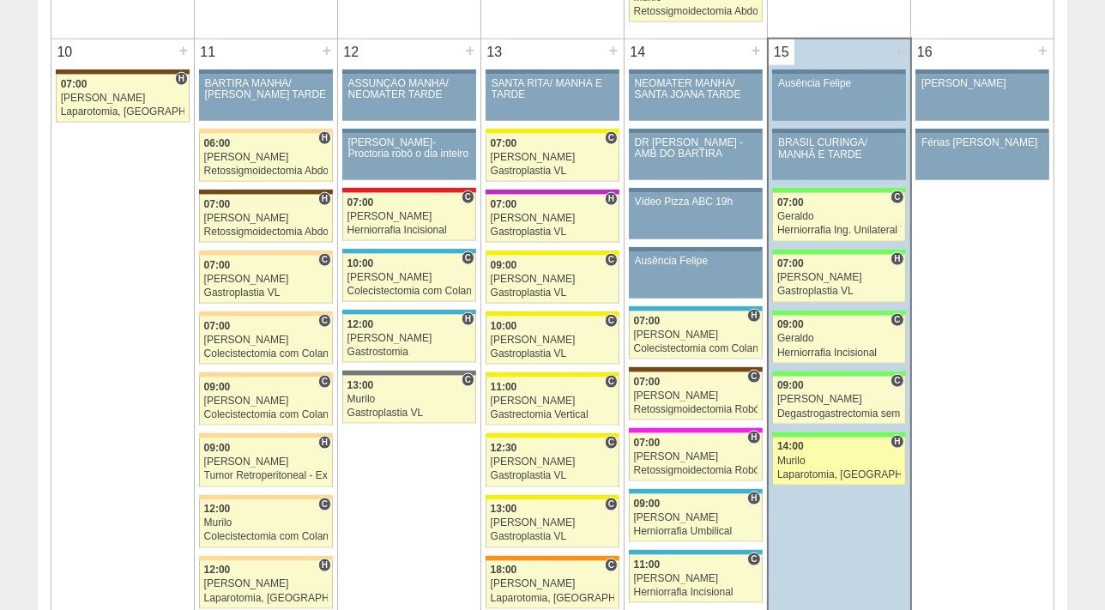
scroll to position [1947, 0]
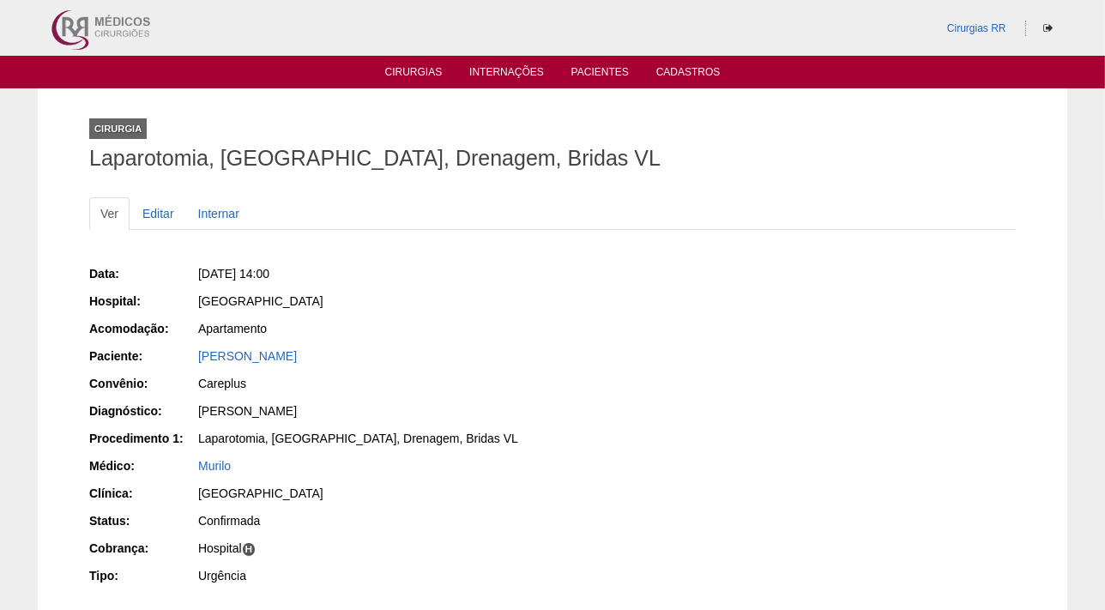
click at [800, 455] on div "Data: Sex, 15/08/2025 - 14:00 Hospital: Brasil Acomodação: Apartamento Paciente…" at bounding box center [552, 426] width 926 height 335
click at [274, 358] on link "[PERSON_NAME]" at bounding box center [247, 356] width 99 height 14
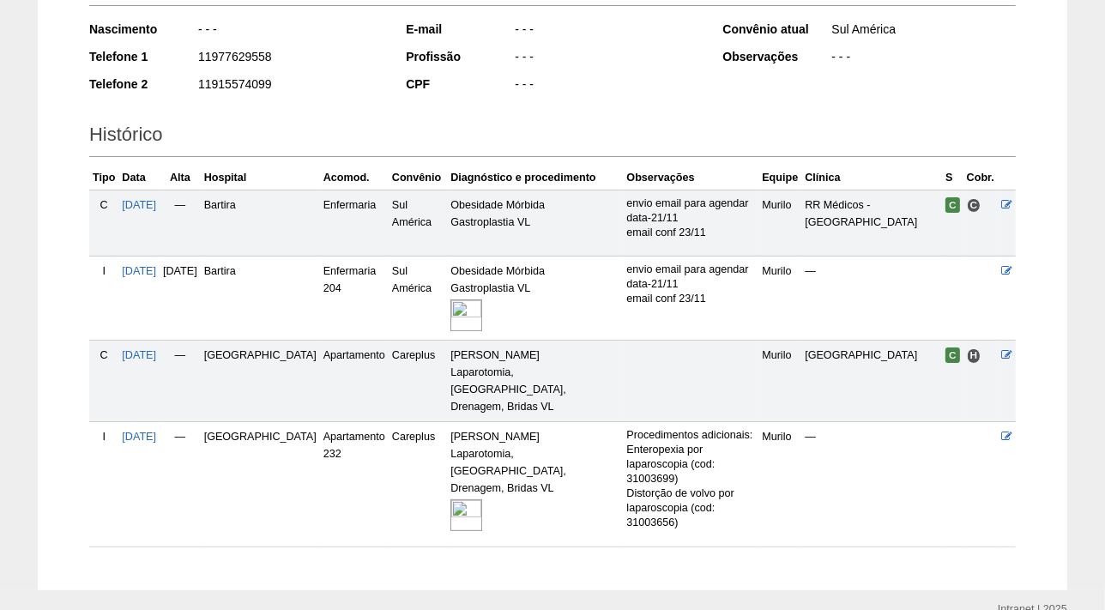
scroll to position [291, 0]
click at [450, 497] on img at bounding box center [466, 513] width 32 height 32
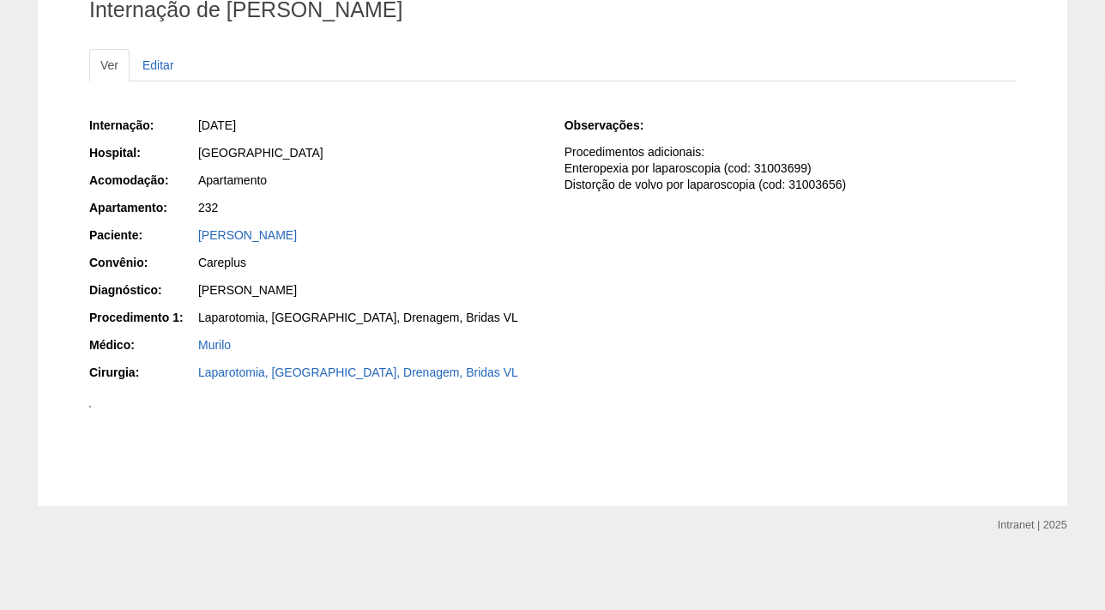
scroll to position [158, 0]
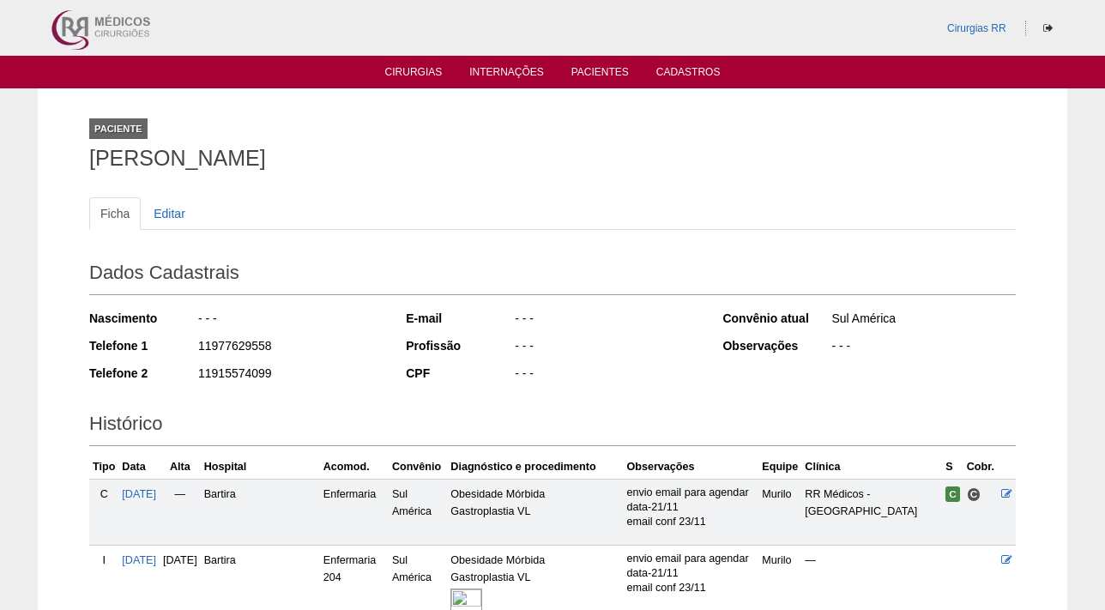
scroll to position [291, 0]
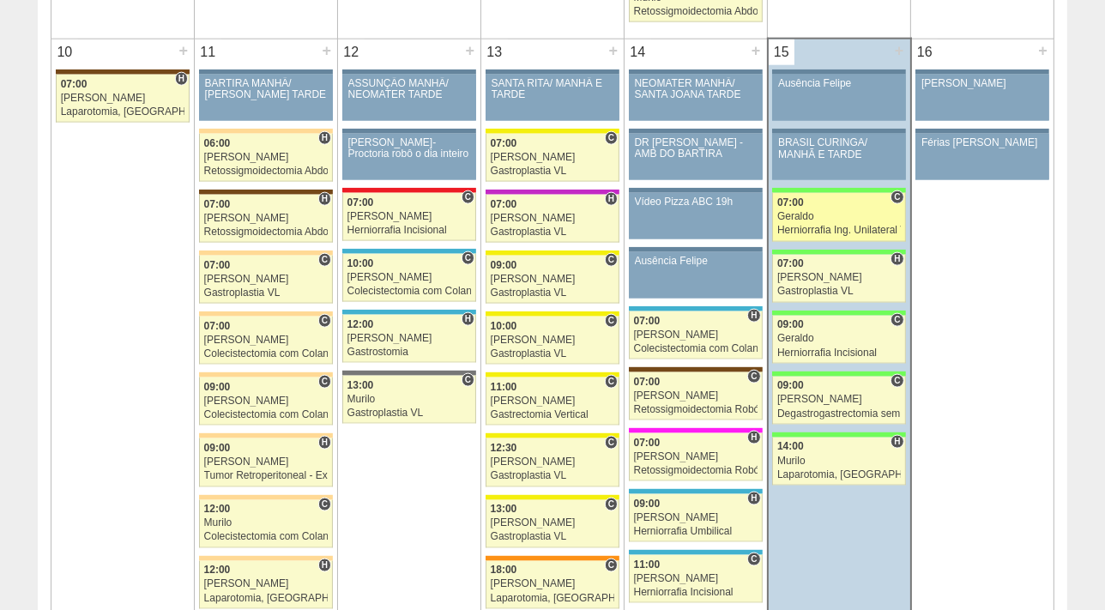
scroll to position [1947, 0]
click at [818, 225] on div "Herniorrafia Ing. Unilateral VL" at bounding box center [838, 230] width 123 height 11
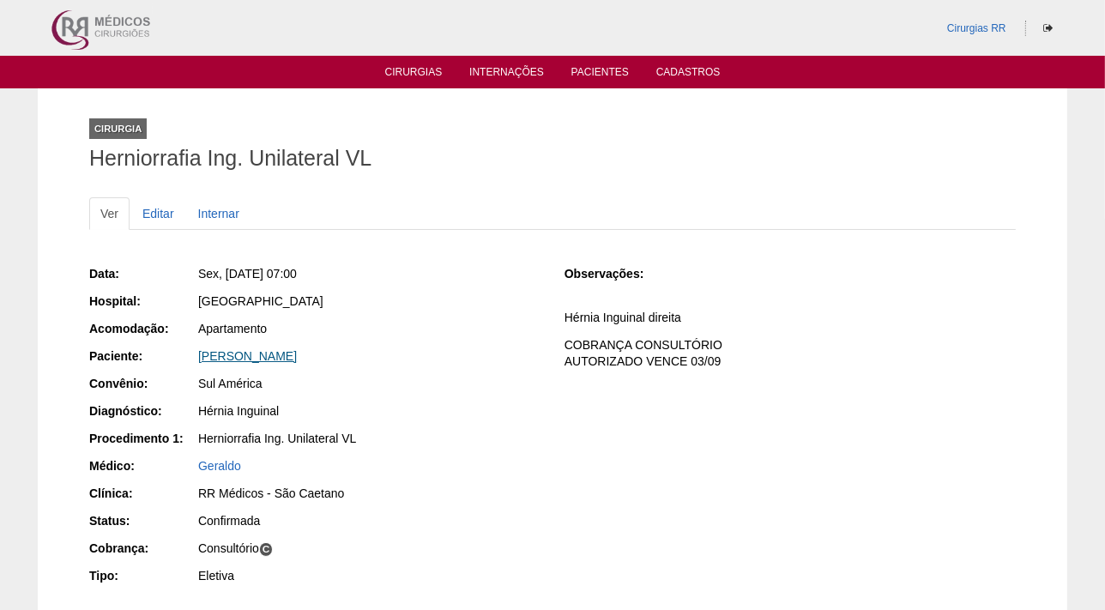
drag, startPoint x: 371, startPoint y: 358, endPoint x: 197, endPoint y: 358, distance: 174.1
click at [198, 358] on div "[PERSON_NAME]" at bounding box center [369, 355] width 342 height 17
drag, startPoint x: 197, startPoint y: 358, endPoint x: 244, endPoint y: 359, distance: 46.3
click at [244, 359] on link "[PERSON_NAME]" at bounding box center [247, 356] width 99 height 14
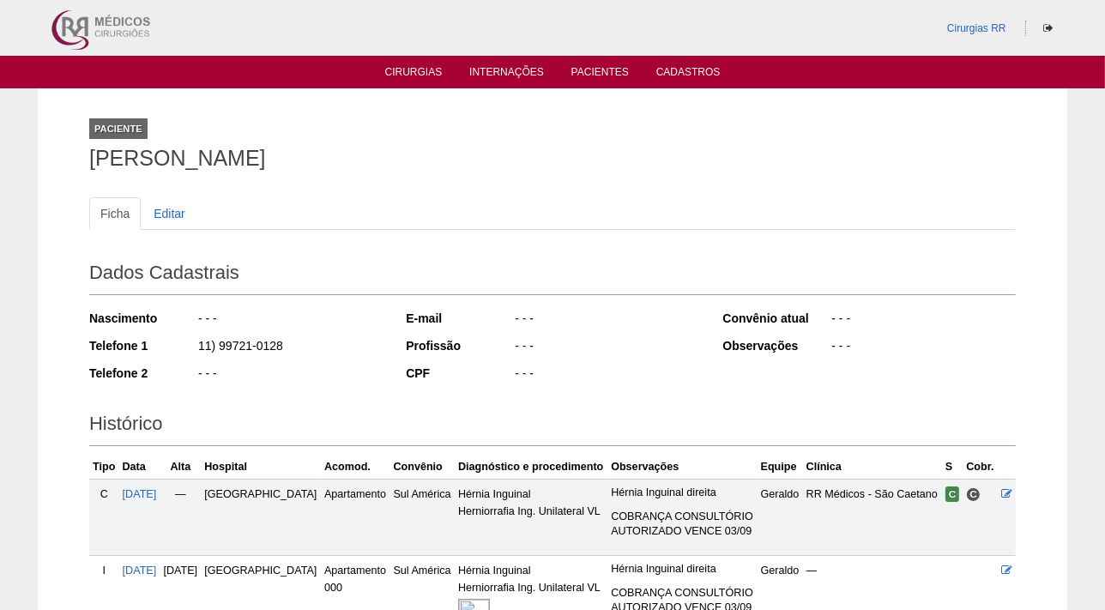
drag, startPoint x: 308, startPoint y: 352, endPoint x: 192, endPoint y: 344, distance: 116.1
click at [192, 344] on div "Telefone 1 11) 99721-0128" at bounding box center [235, 347] width 293 height 21
copy div "11) 99721-0128"
drag, startPoint x: 292, startPoint y: 161, endPoint x: 57, endPoint y: 159, distance: 235.8
click at [57, 159] on div "Paciente Vinicius Valdarnini Ficha Editar Dados Cadastrais Nascimento - - - Tel…" at bounding box center [552, 384] width 1029 height 593
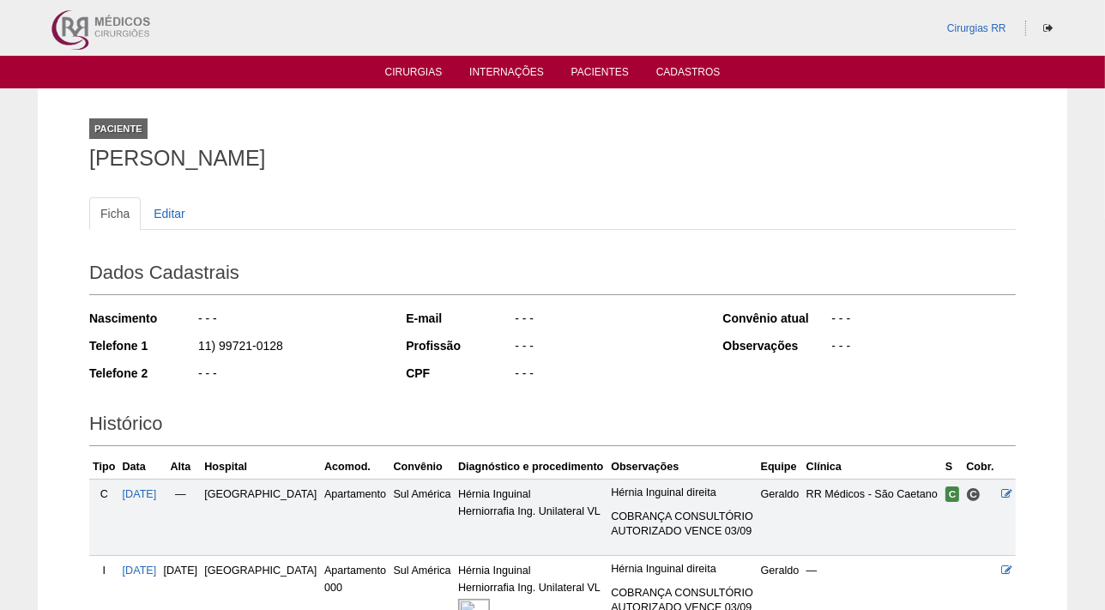
copy h1 "Vinicius Valdarnini"
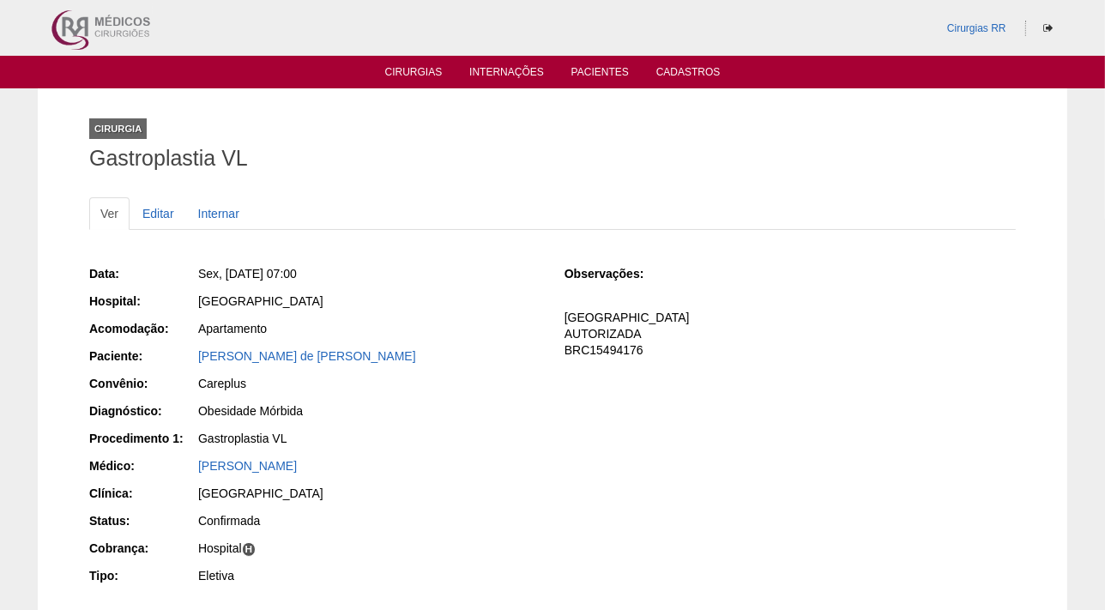
drag, startPoint x: 430, startPoint y: 357, endPoint x: 177, endPoint y: 364, distance: 253.9
click at [177, 364] on div "Paciente: Joyce Cristina Barbosa de Jesus" at bounding box center [314, 357] width 451 height 21
copy link "Joyce Cristina Barbosa de Jesus"
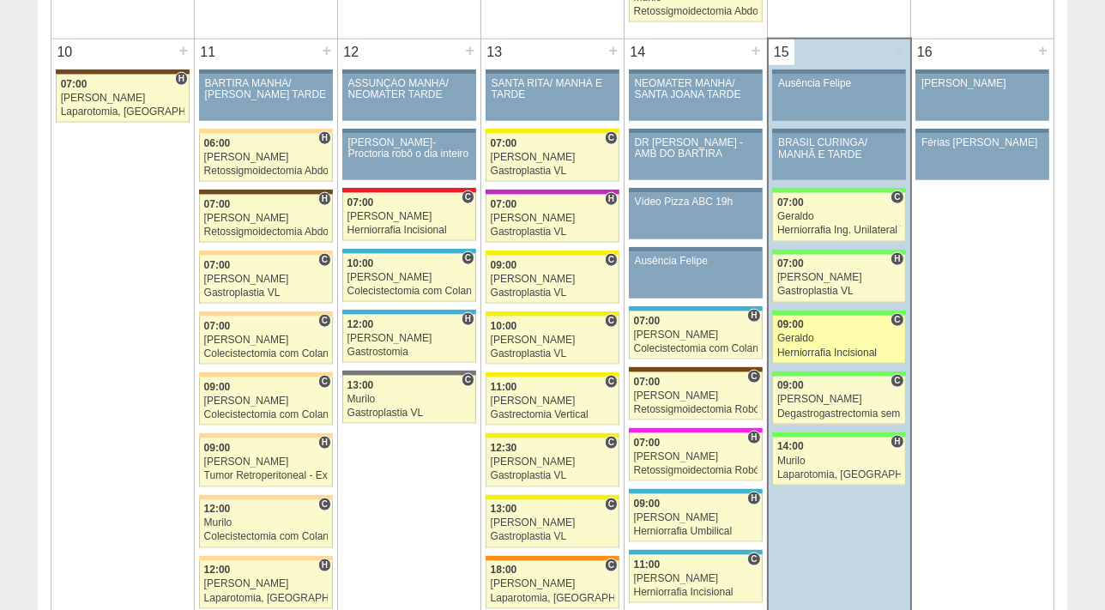
scroll to position [1947, 0]
click at [828, 325] on div "09:00" at bounding box center [838, 324] width 123 height 11
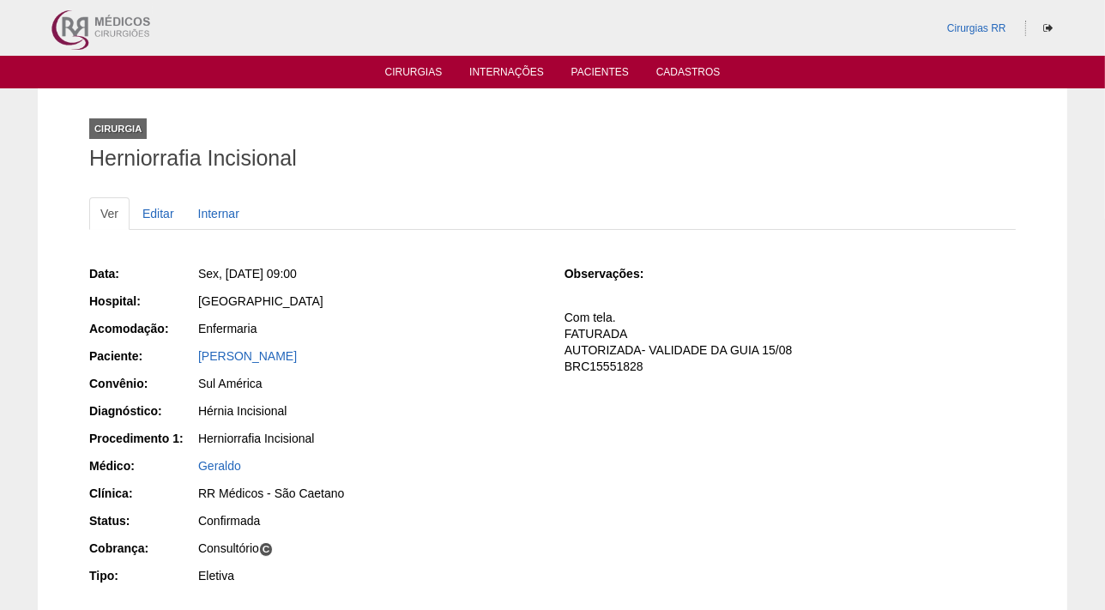
drag, startPoint x: 352, startPoint y: 353, endPoint x: 188, endPoint y: 351, distance: 164.7
click at [188, 351] on div "Paciente: [PERSON_NAME]" at bounding box center [314, 357] width 451 height 21
copy div "Paciente: José Oliveira Debli"
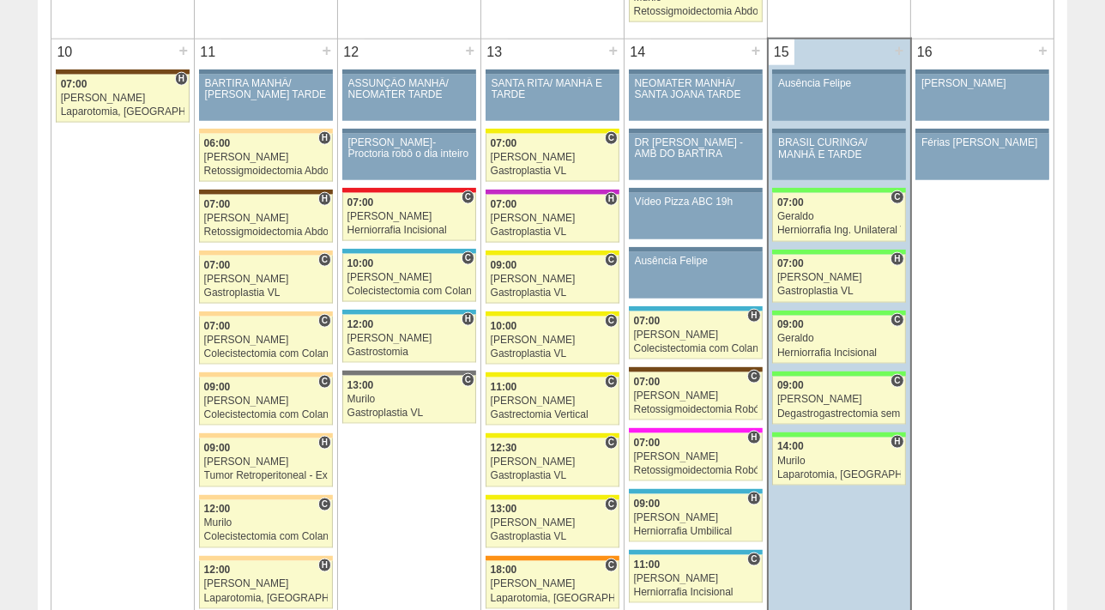
scroll to position [1947, 0]
click at [833, 408] on div "Degastrogastrectomia sem vago" at bounding box center [838, 413] width 123 height 11
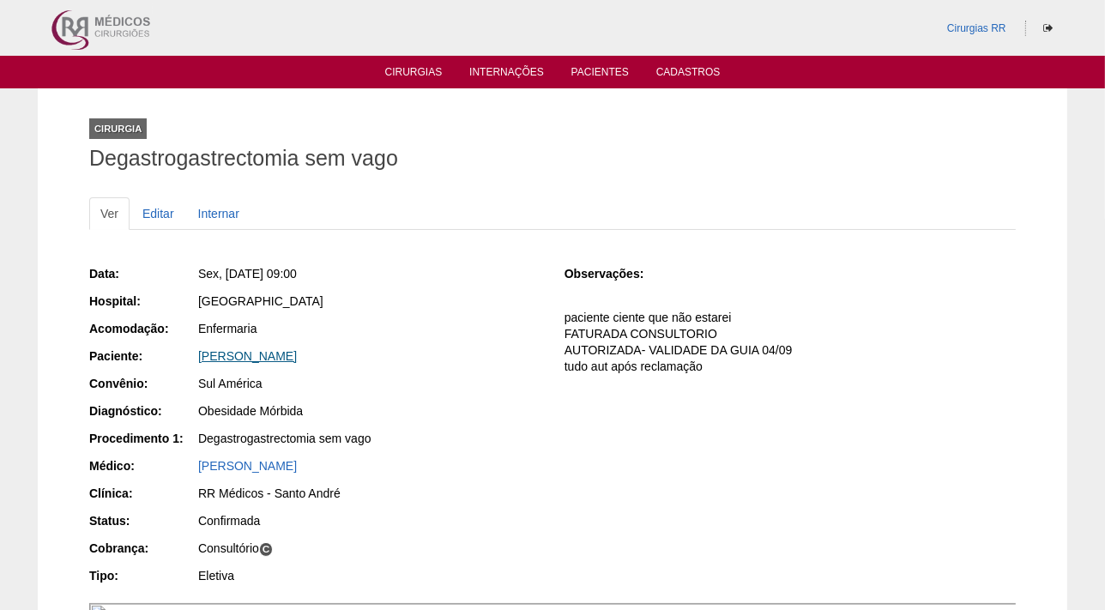
click at [257, 349] on link "[PERSON_NAME]" at bounding box center [247, 356] width 99 height 14
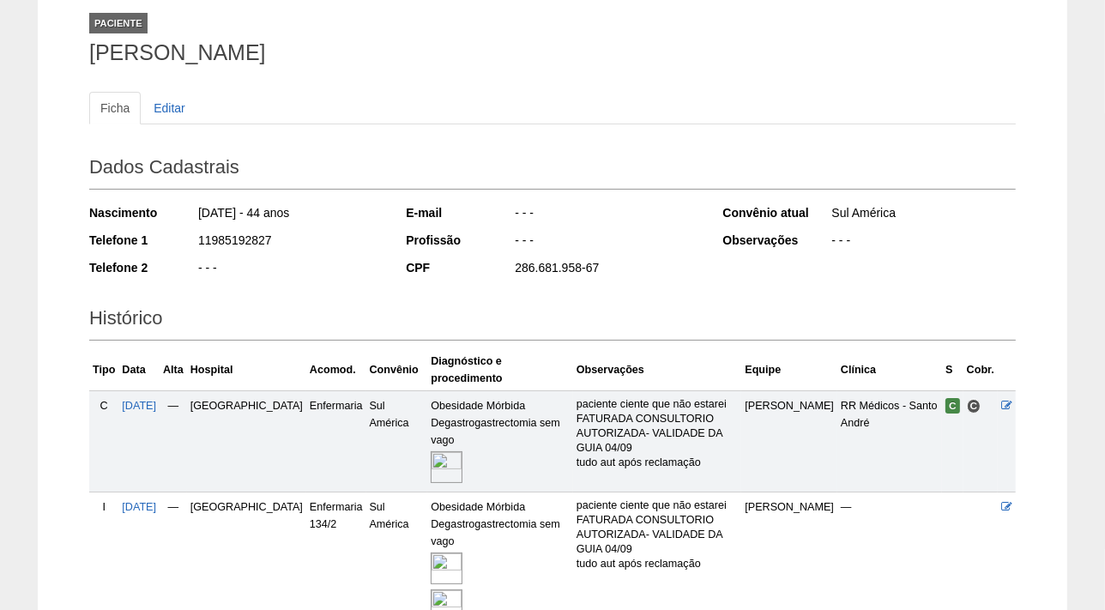
scroll to position [254, 0]
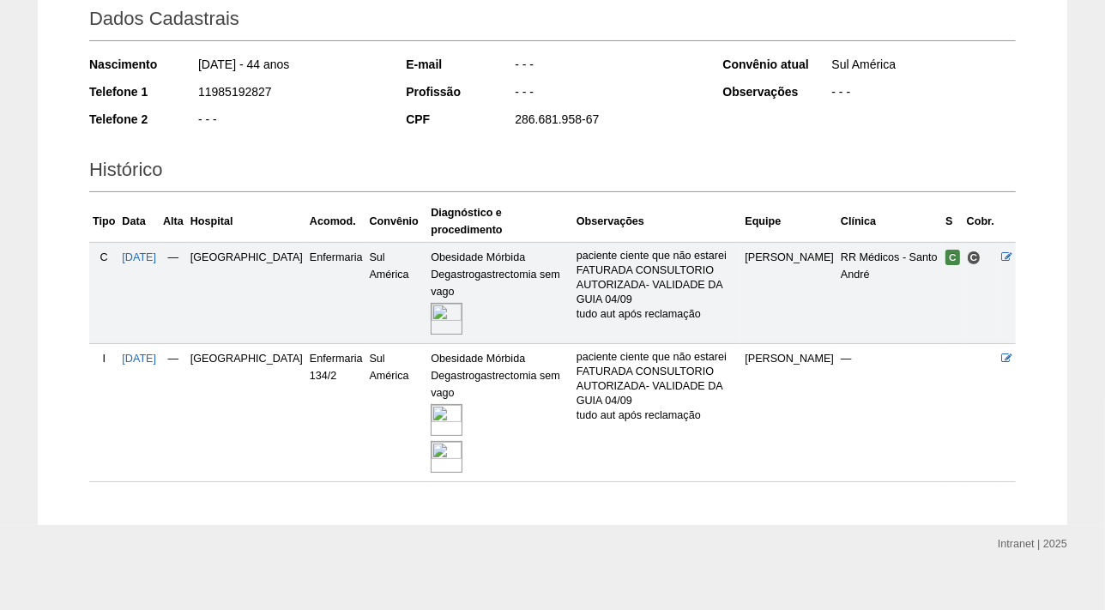
click at [430, 404] on img at bounding box center [446, 420] width 32 height 32
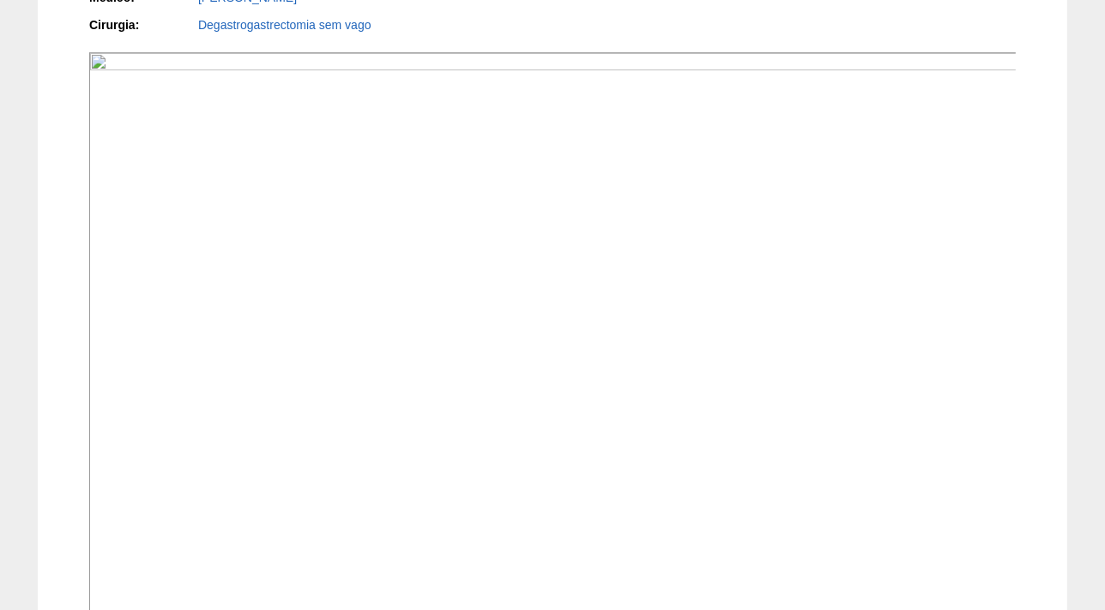
scroll to position [623, 0]
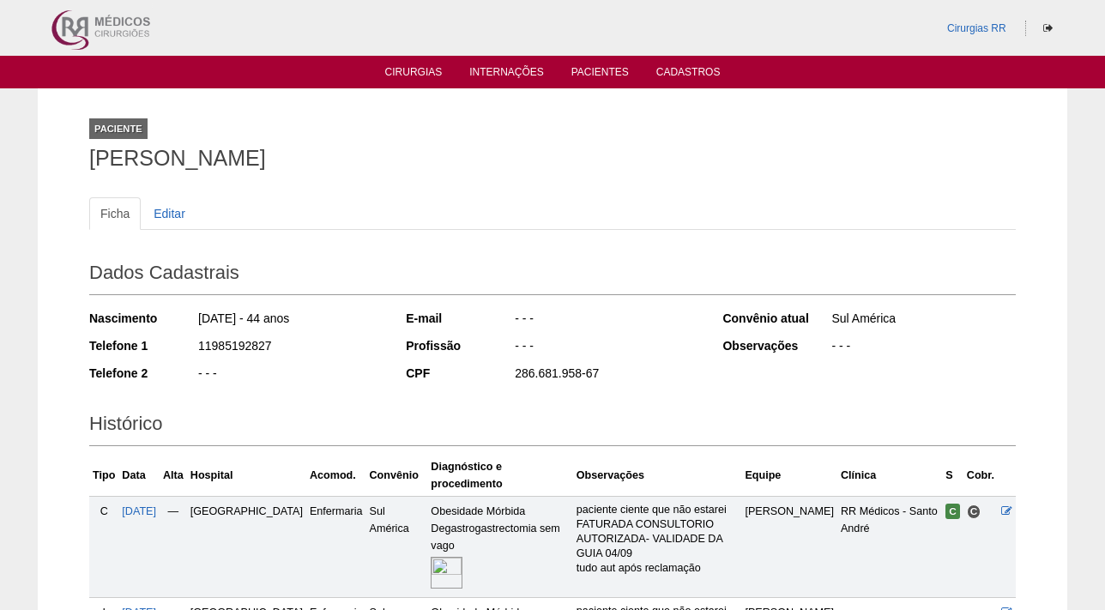
scroll to position [254, 0]
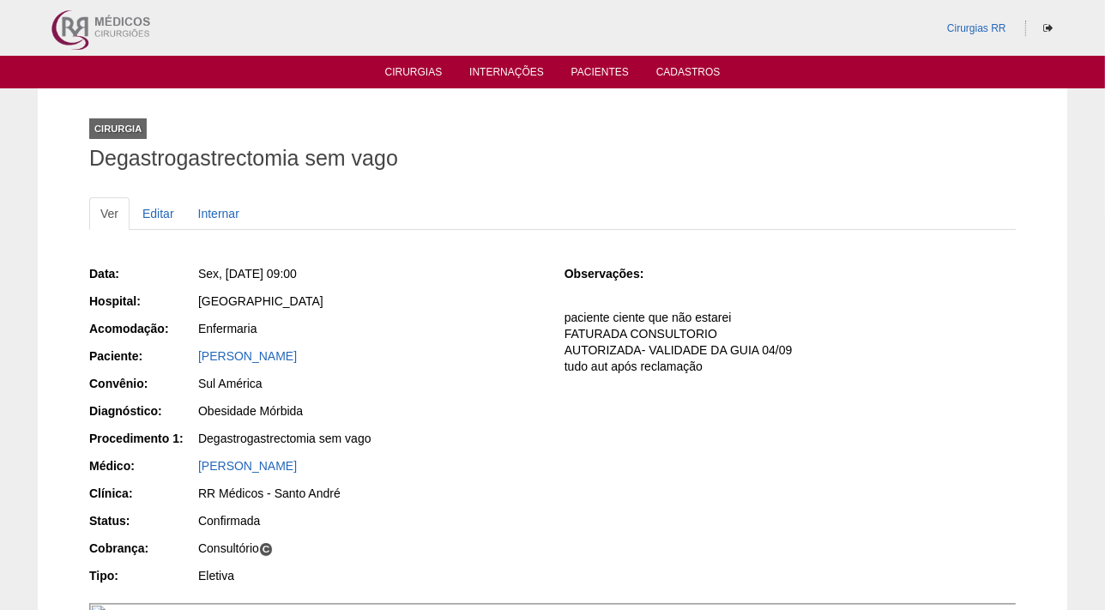
click at [467, 358] on div "[PERSON_NAME]" at bounding box center [369, 355] width 342 height 17
drag, startPoint x: 479, startPoint y: 360, endPoint x: 171, endPoint y: 353, distance: 308.8
click at [171, 353] on div "Paciente: [PERSON_NAME]" at bounding box center [314, 357] width 451 height 21
copy div "Paciente: [PERSON_NAME]"
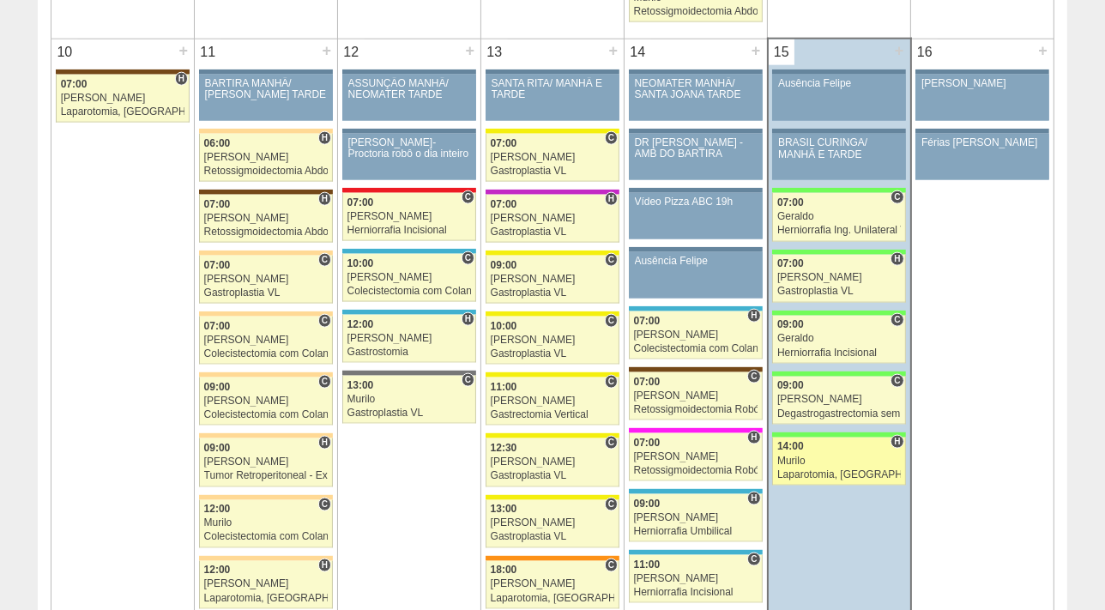
scroll to position [1947, 0]
click at [828, 447] on link "88362 Nathan H 14:00 Murilo Laparotomia, Biópsia, Drenagem, Bridas VL Hospital …" at bounding box center [838, 461] width 133 height 48
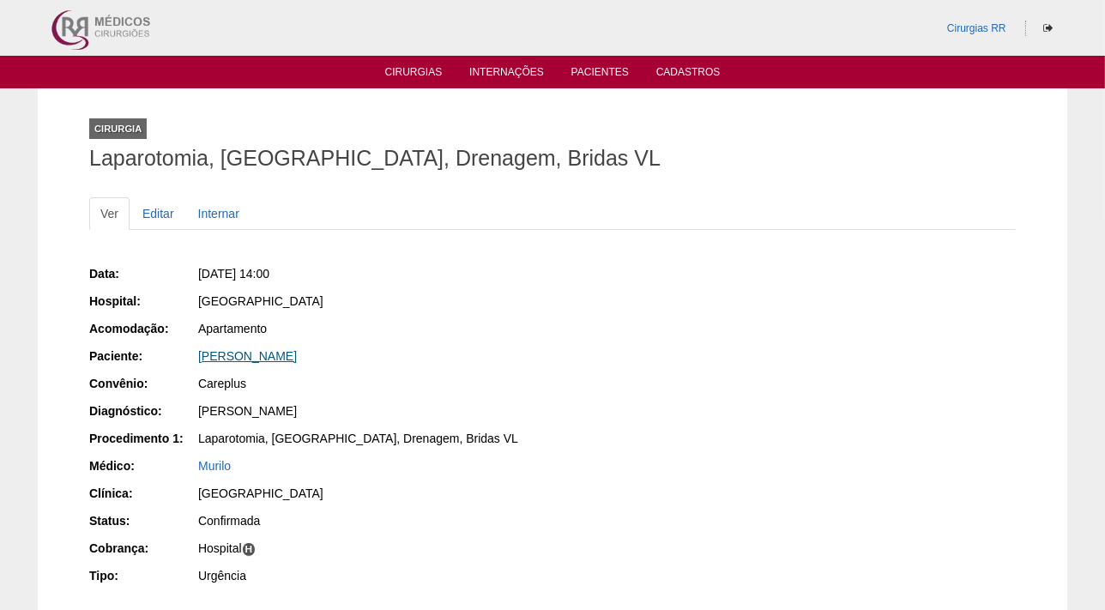
click at [291, 360] on link "[PERSON_NAME]" at bounding box center [247, 356] width 99 height 14
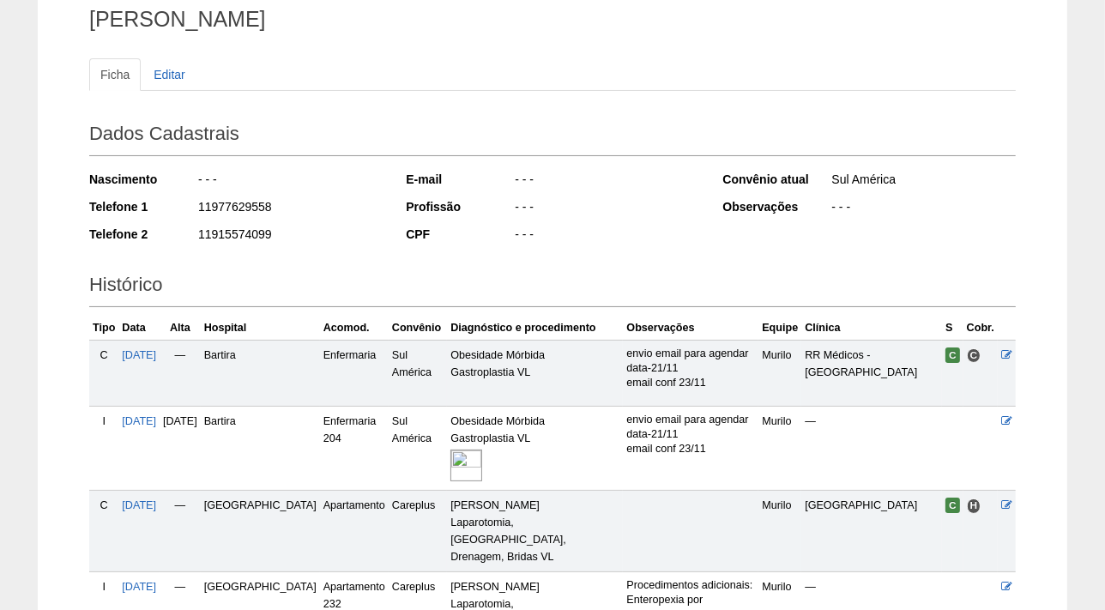
scroll to position [316, 0]
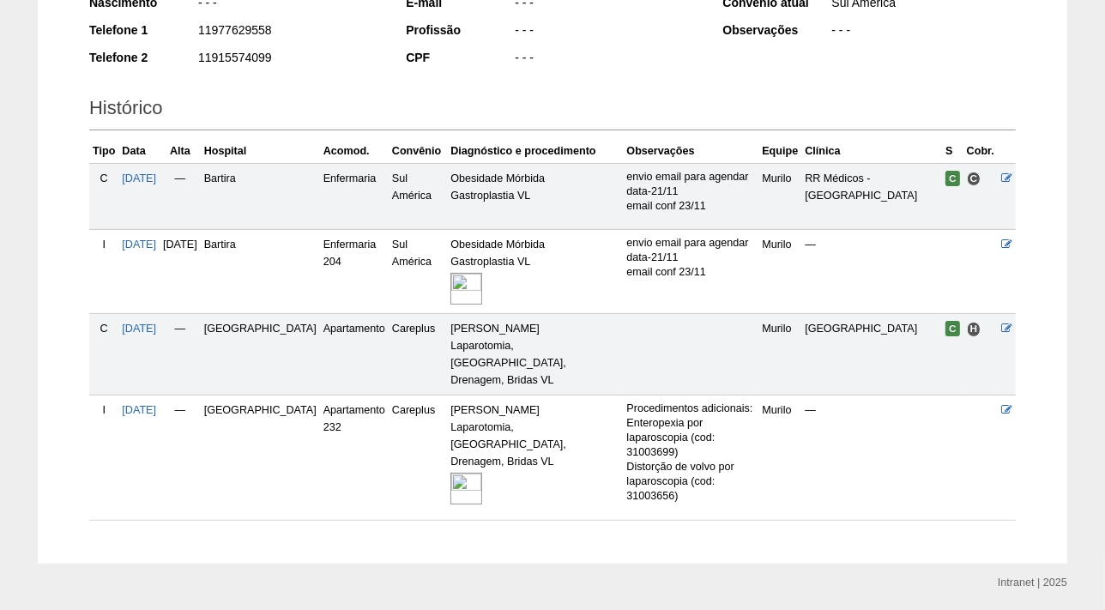
click at [450, 473] on img at bounding box center [466, 489] width 32 height 32
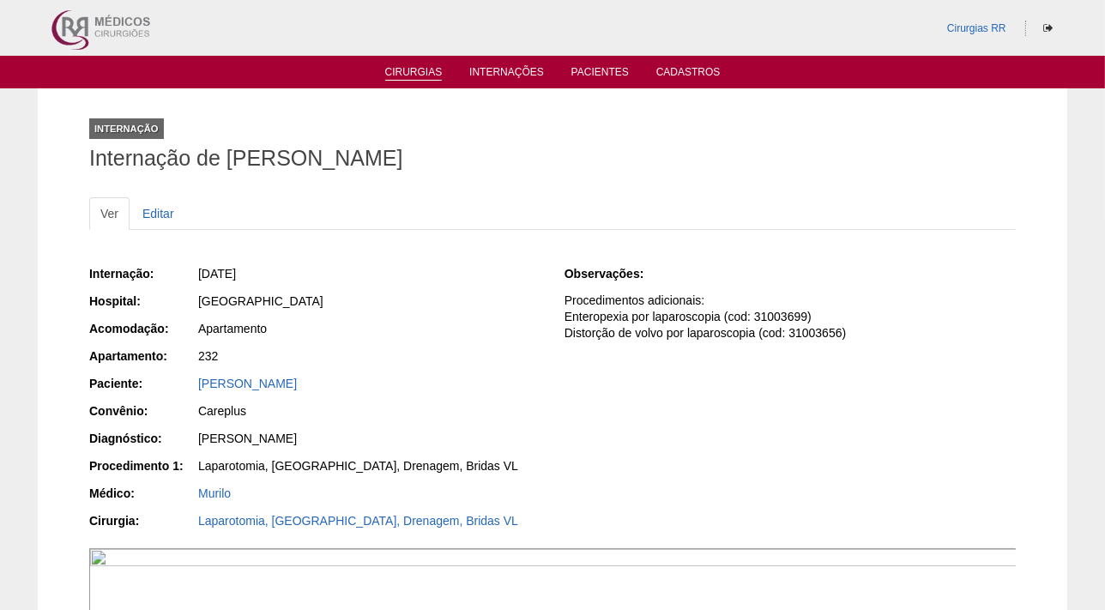
click at [430, 69] on link "Cirurgias" at bounding box center [413, 73] width 57 height 15
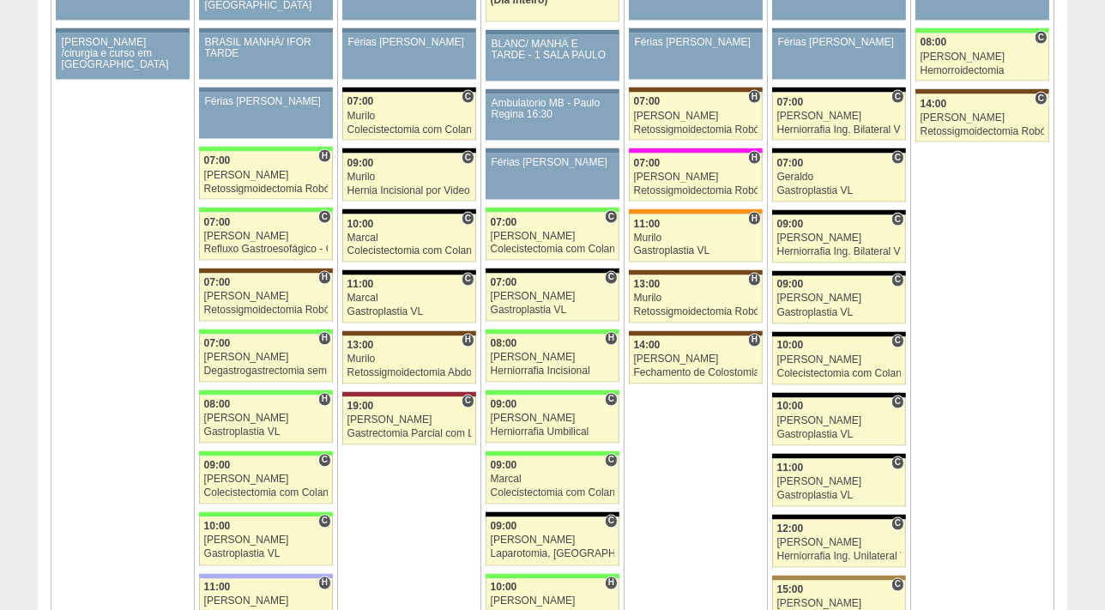
scroll to position [2808, 0]
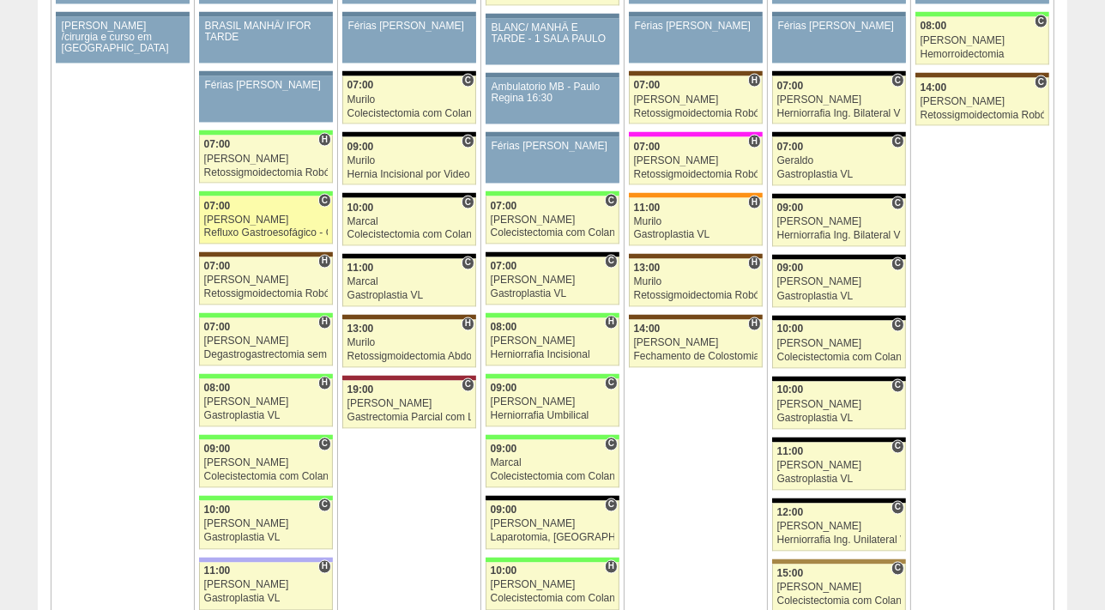
click at [250, 215] on div "[PERSON_NAME]" at bounding box center [266, 219] width 124 height 11
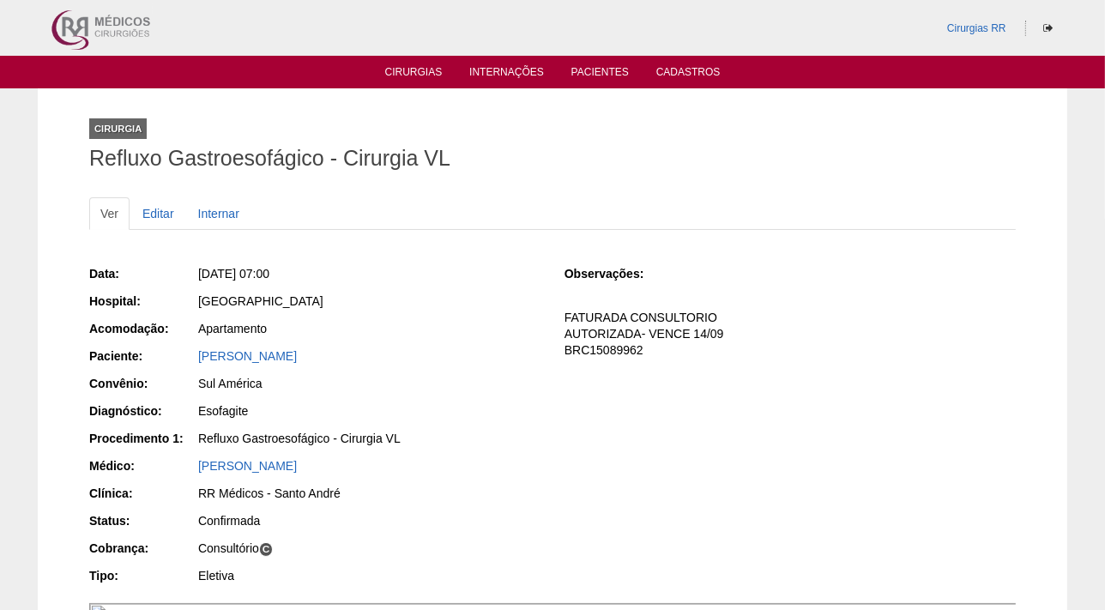
drag, startPoint x: 385, startPoint y: 354, endPoint x: 193, endPoint y: 346, distance: 192.3
click at [193, 347] on div "Paciente: [PERSON_NAME]" at bounding box center [314, 357] width 451 height 21
copy div "Paciente: [PERSON_NAME]"
click at [396, 69] on link "Cirurgias" at bounding box center [413, 73] width 57 height 15
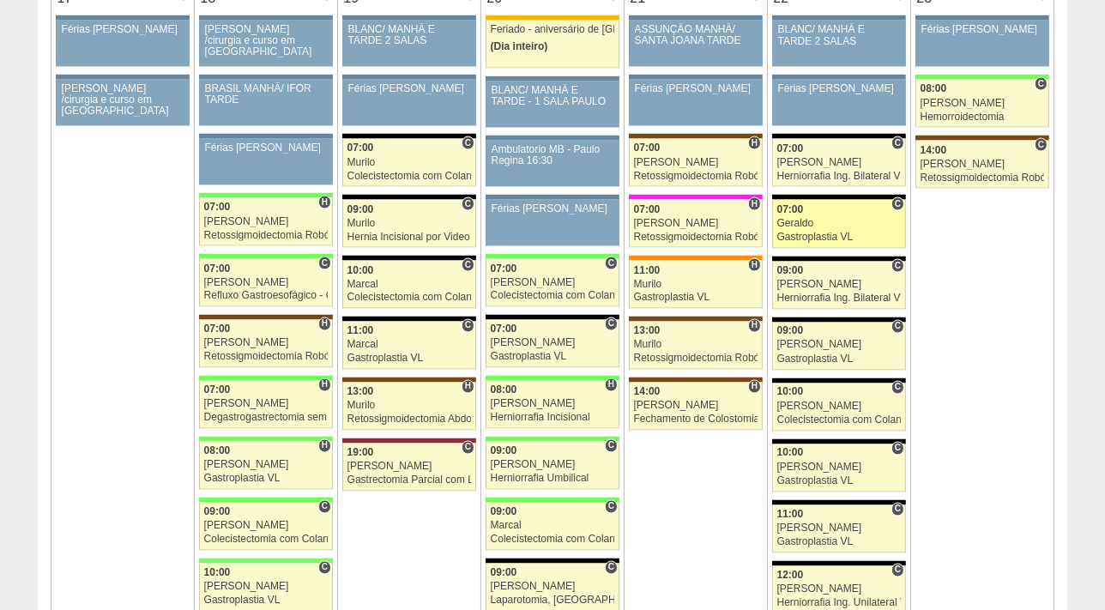
scroll to position [2829, 0]
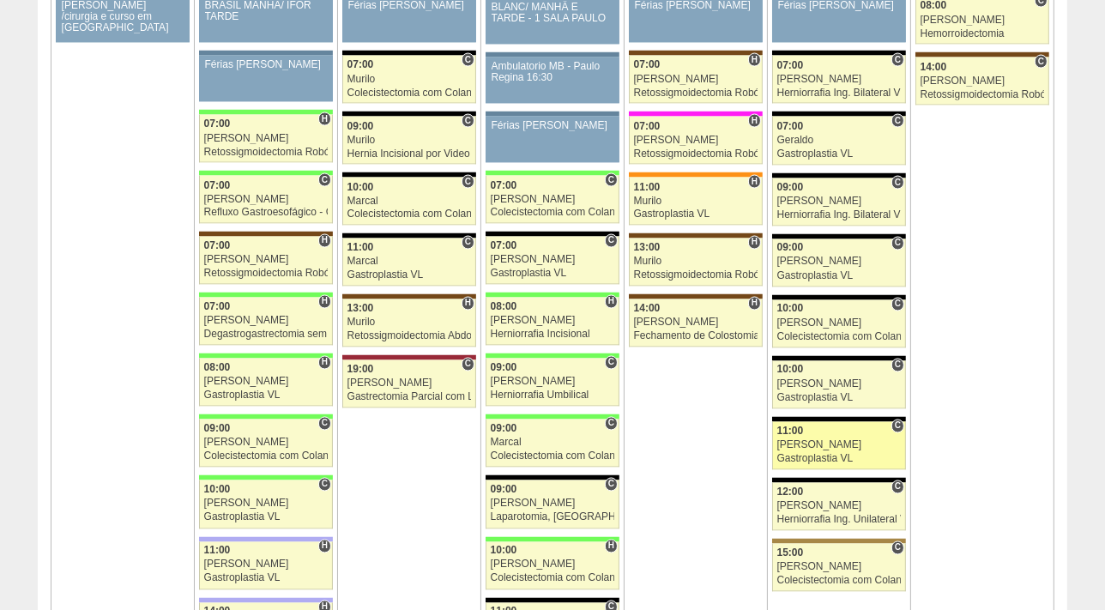
click at [822, 440] on div "Felipe Rossi" at bounding box center [839, 445] width 124 height 11
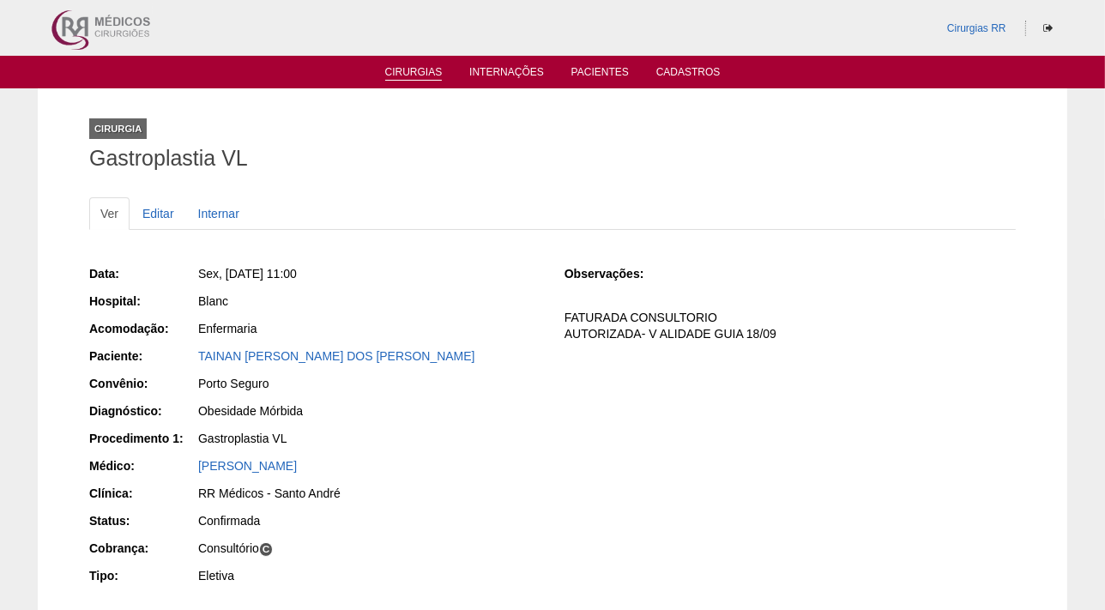
click at [418, 69] on link "Cirurgias" at bounding box center [413, 73] width 57 height 15
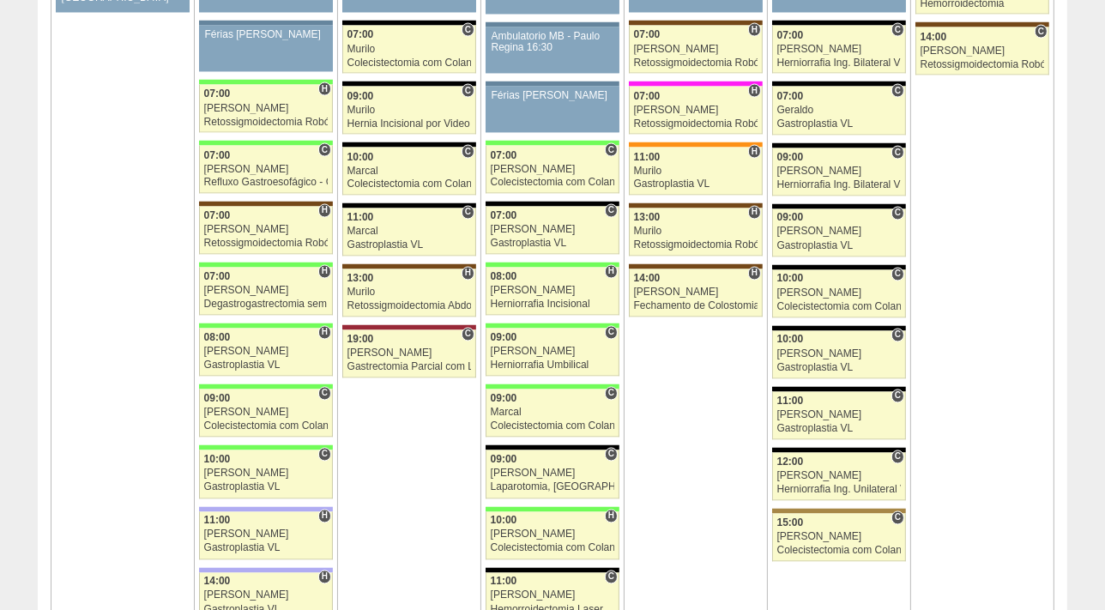
scroll to position [2116, 0]
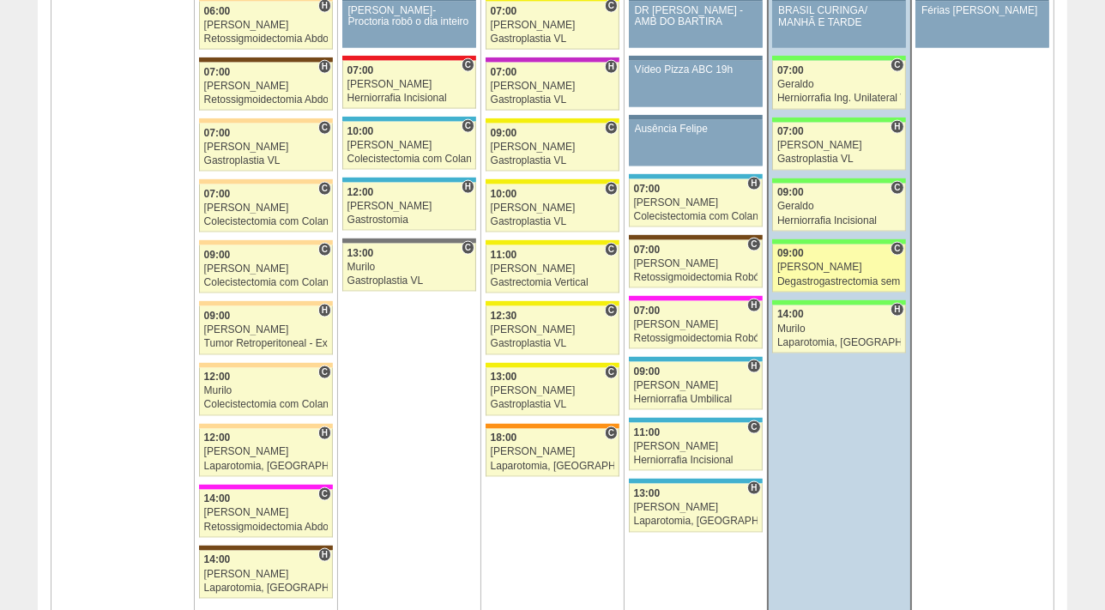
click at [844, 251] on div "09:00" at bounding box center [838, 253] width 123 height 11
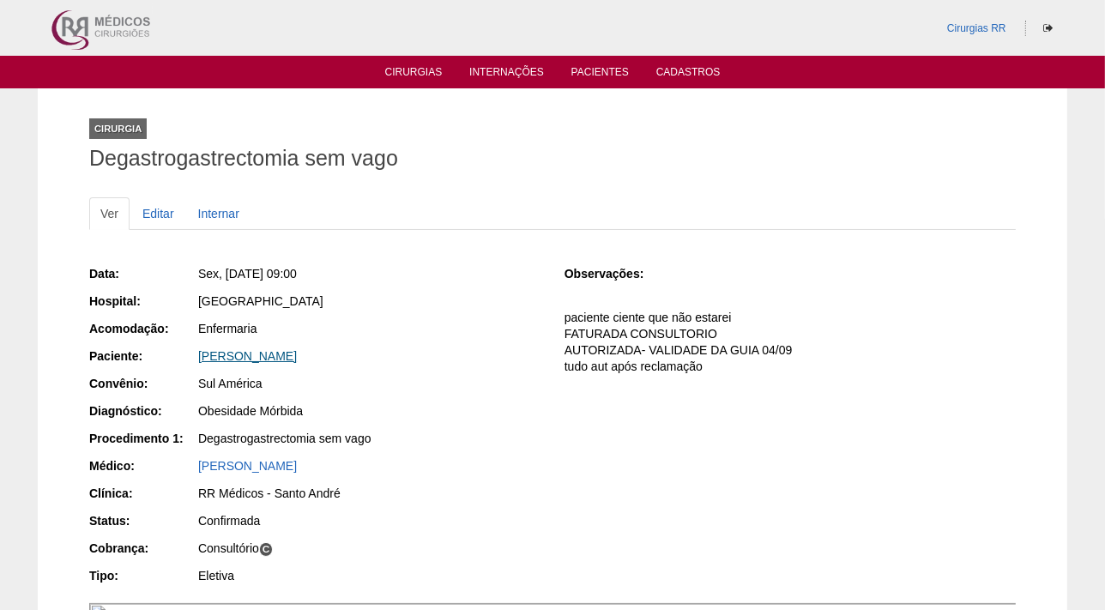
click at [297, 352] on link "[PERSON_NAME]" at bounding box center [247, 356] width 99 height 14
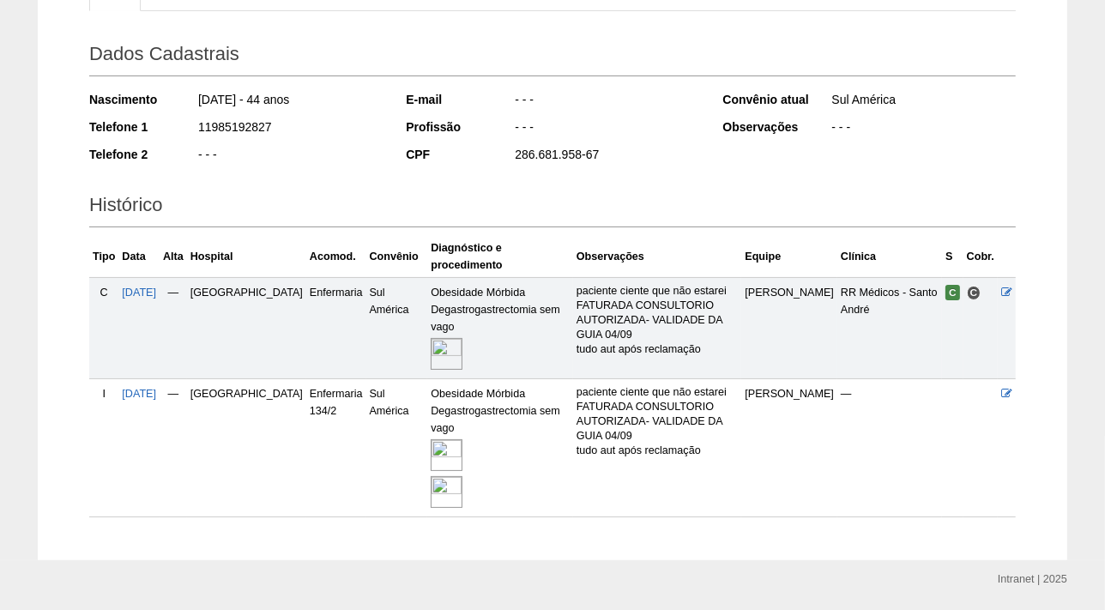
scroll to position [254, 0]
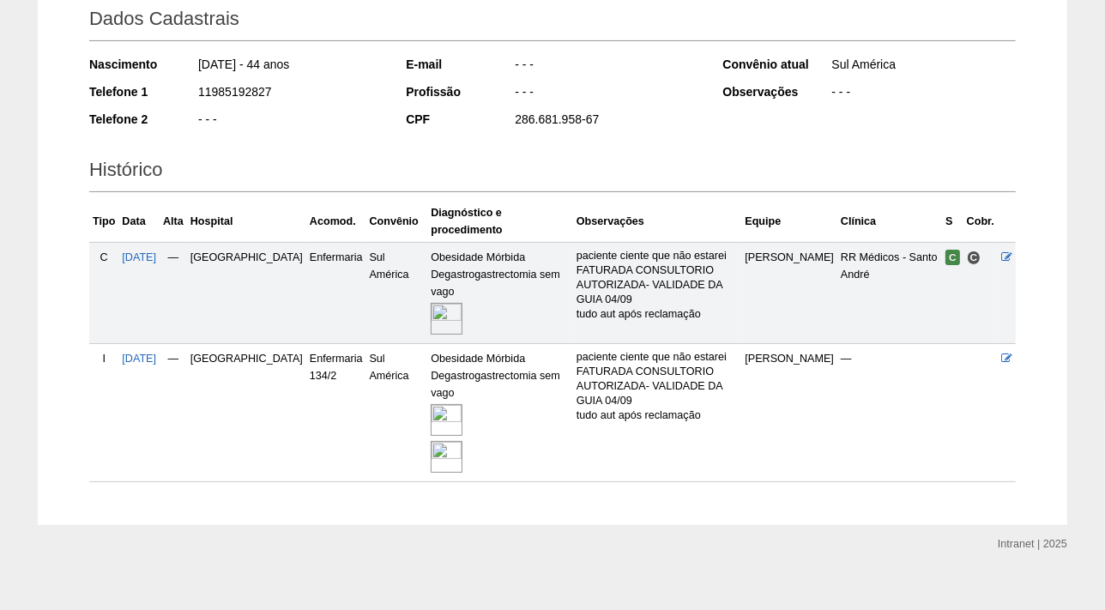
click at [430, 404] on img at bounding box center [446, 420] width 32 height 32
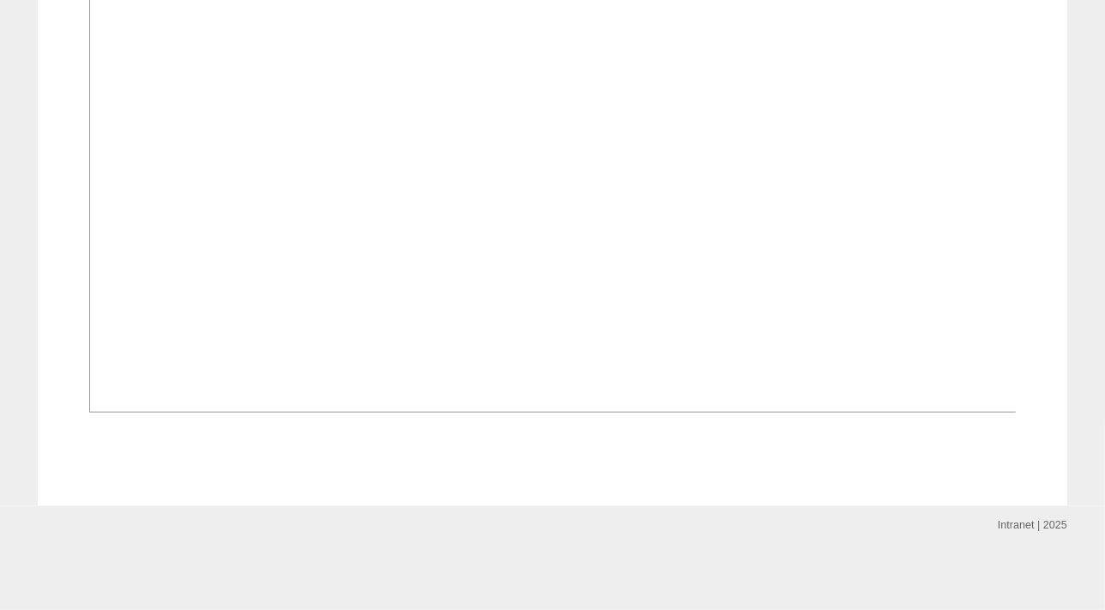
scroll to position [1641, 0]
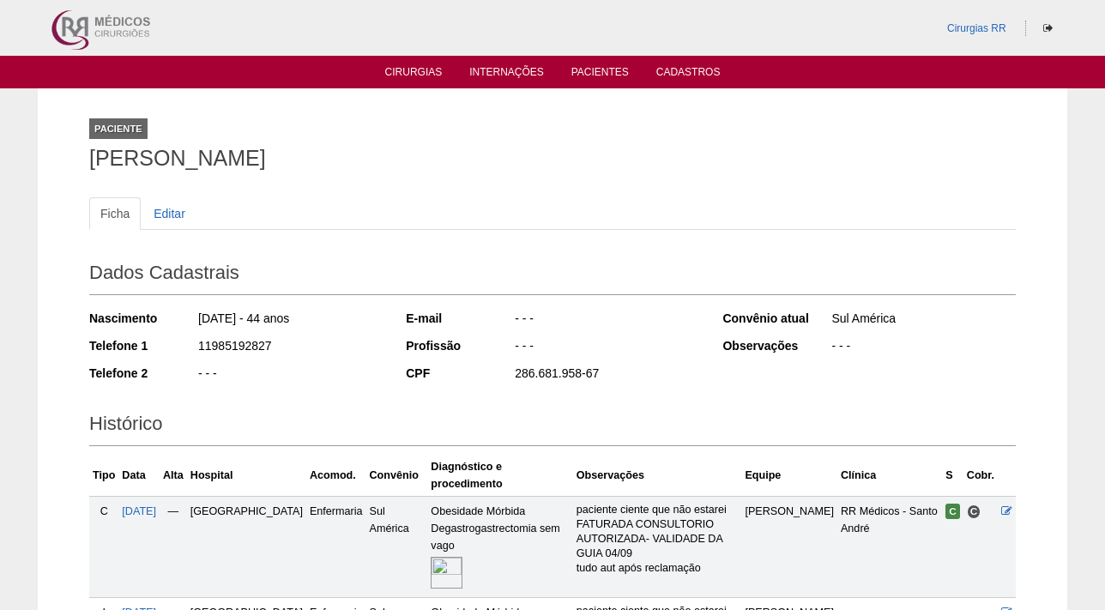
scroll to position [254, 0]
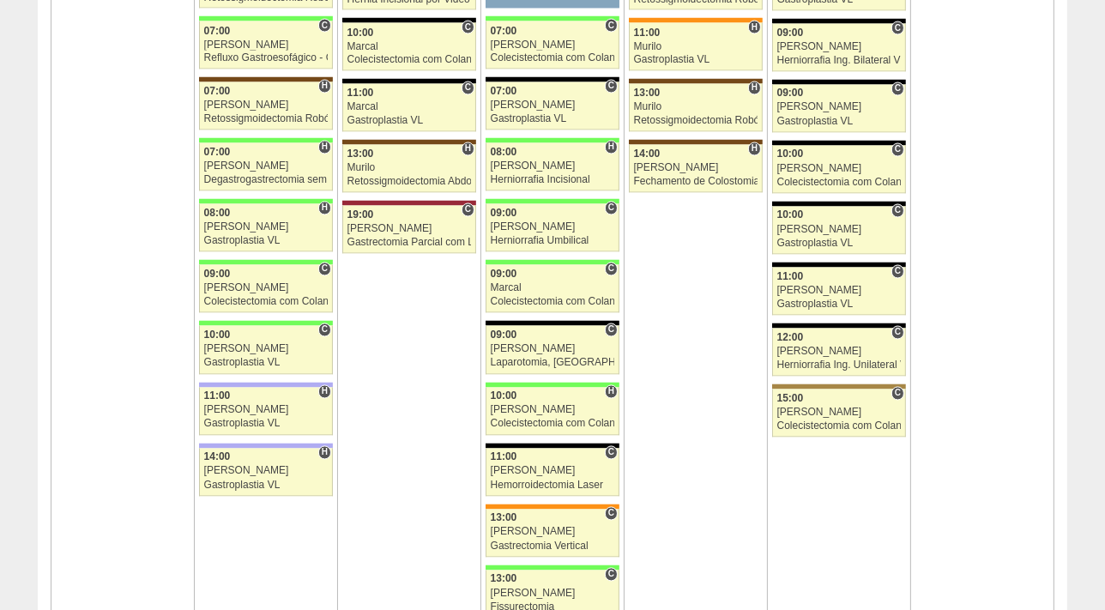
scroll to position [2991, 0]
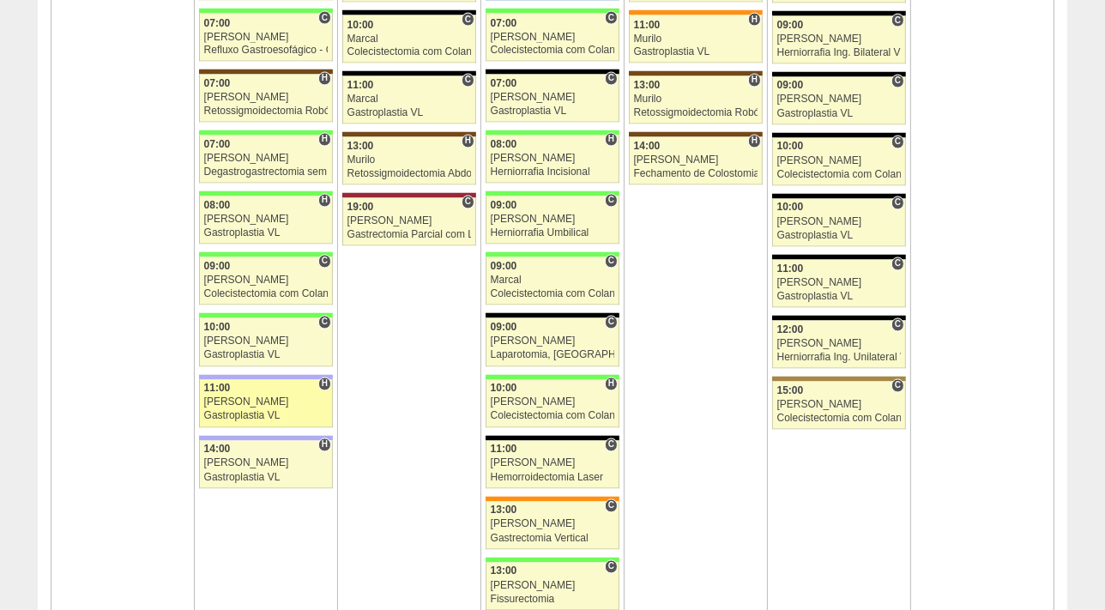
click at [248, 397] on div "[PERSON_NAME]" at bounding box center [266, 402] width 124 height 11
